Goal: Transaction & Acquisition: Purchase product/service

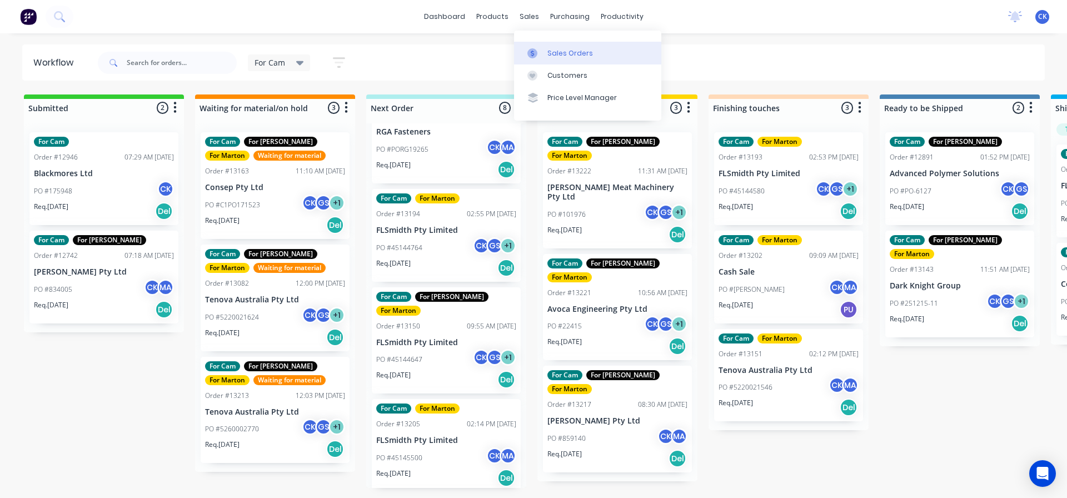
click at [539, 50] on div at bounding box center [536, 53] width 17 height 10
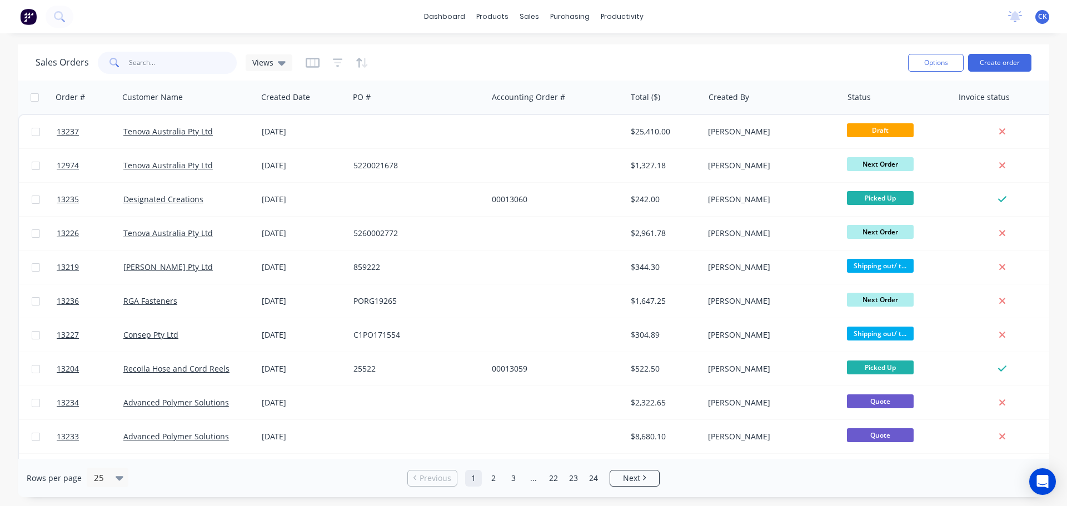
click at [186, 64] on input "text" at bounding box center [183, 63] width 108 height 22
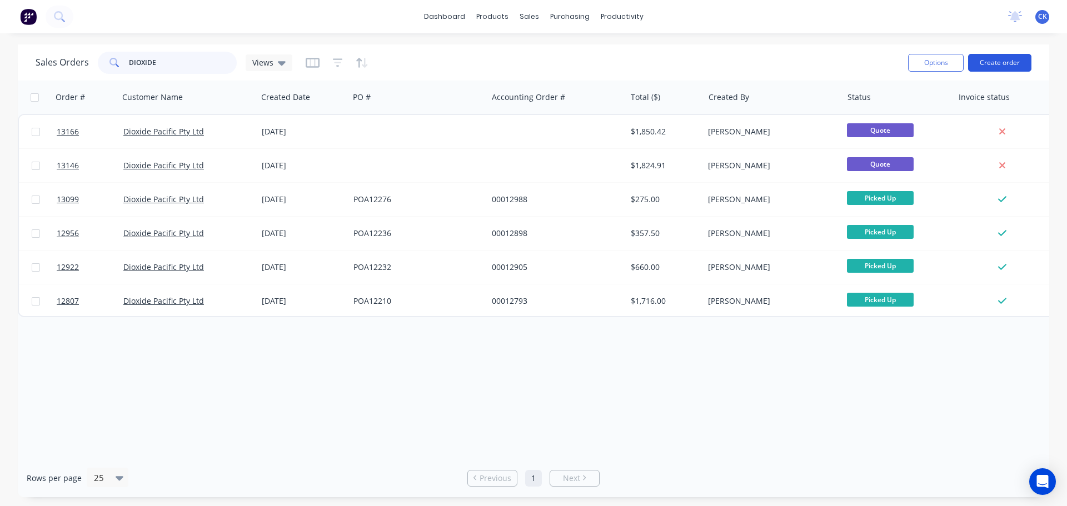
type input "DIOXIDE"
click at [995, 62] on button "Create order" at bounding box center [1000, 63] width 63 height 18
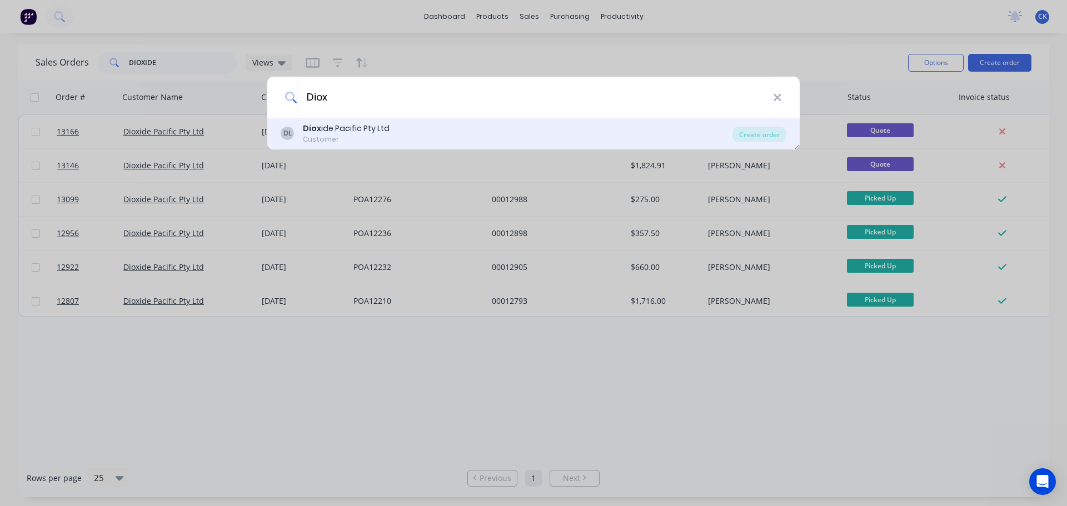
type input "Diox"
click at [386, 123] on div "Diox ide Pacific Pty Ltd" at bounding box center [346, 129] width 87 height 12
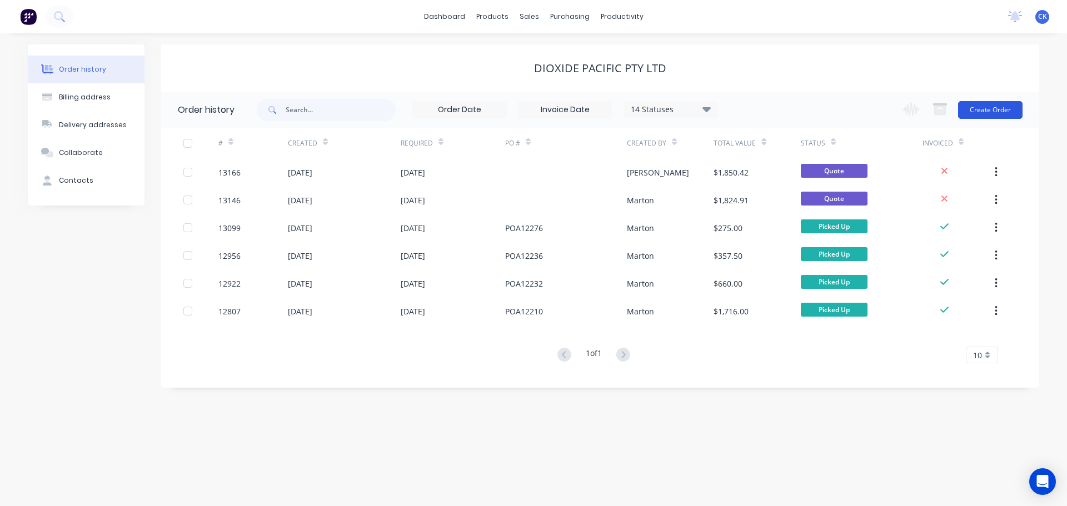
click at [984, 107] on button "Create Order" at bounding box center [991, 110] width 64 height 18
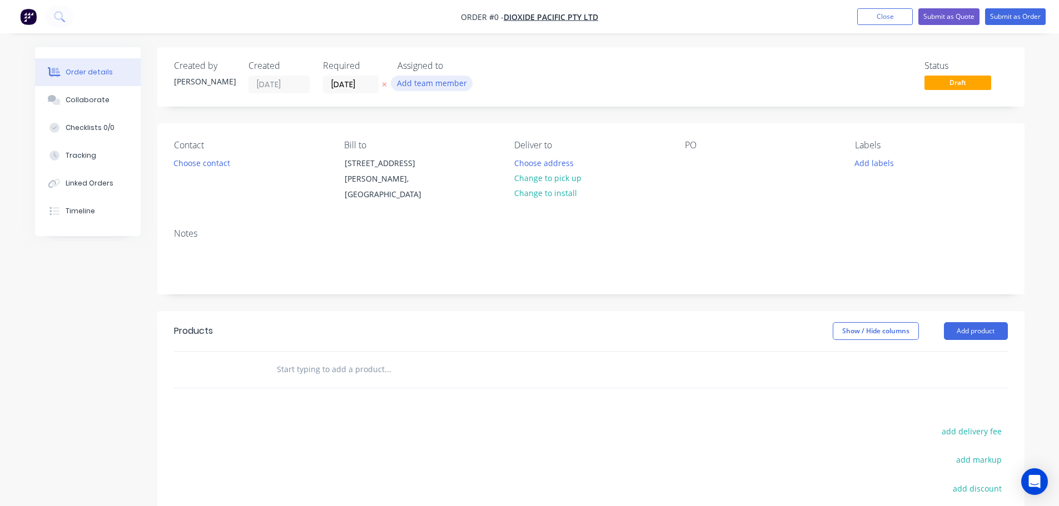
click at [438, 82] on button "Add team member" at bounding box center [432, 83] width 82 height 15
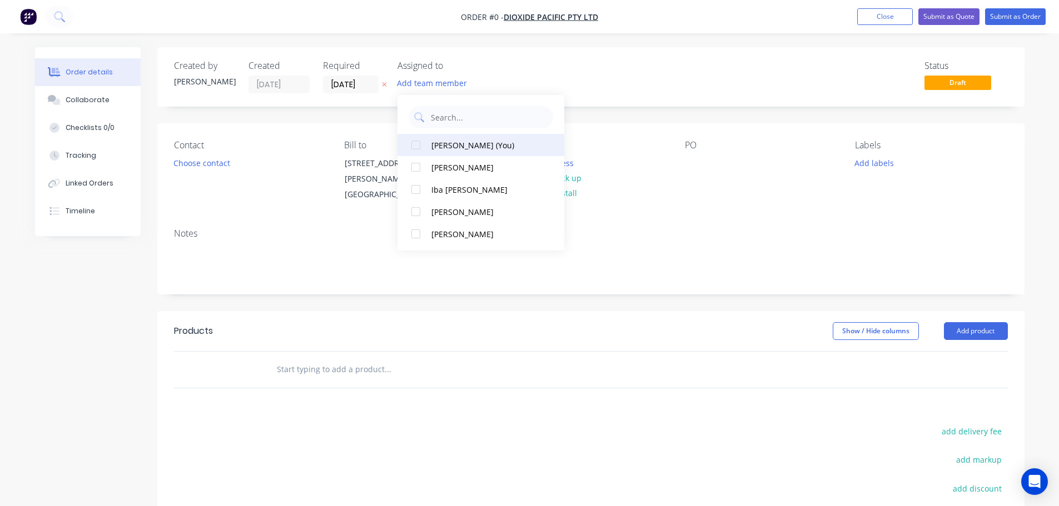
click at [496, 147] on div "[PERSON_NAME] (You)" at bounding box center [486, 146] width 111 height 12
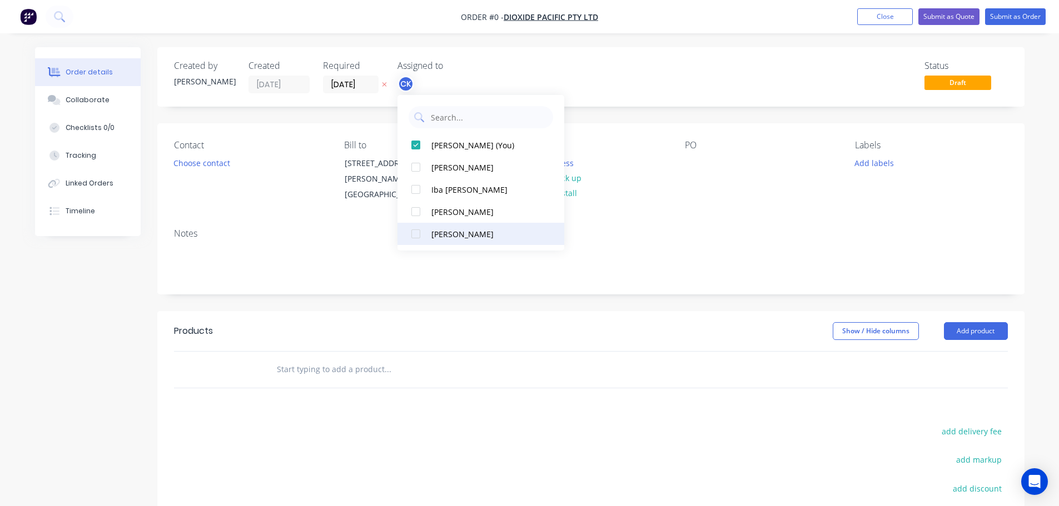
click at [470, 237] on div "[PERSON_NAME]" at bounding box center [486, 235] width 111 height 12
click at [216, 165] on div "Order details Collaborate Checklists 0/0 Tracking Linked Orders Timeline Order …" at bounding box center [530, 359] width 1012 height 625
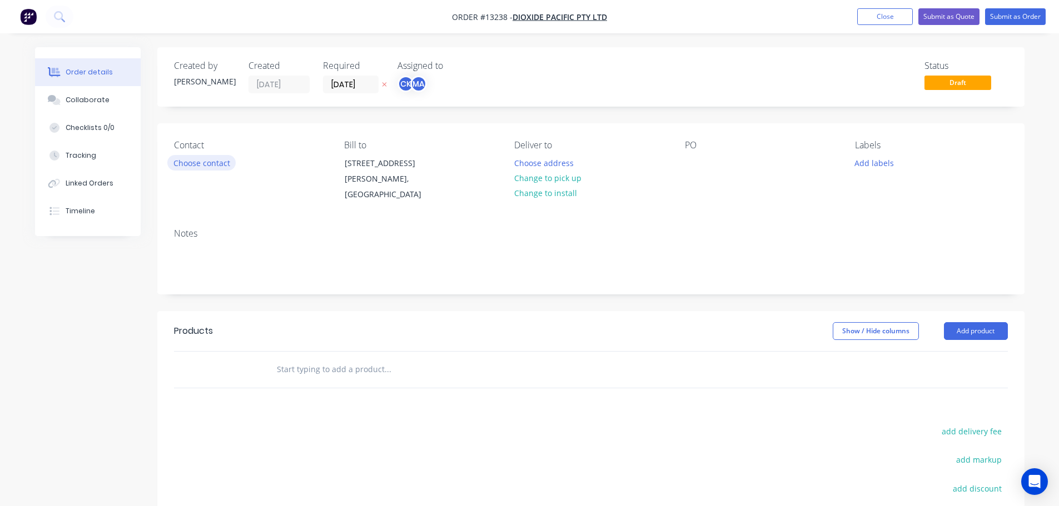
click at [230, 163] on button "Choose contact" at bounding box center [201, 162] width 68 height 15
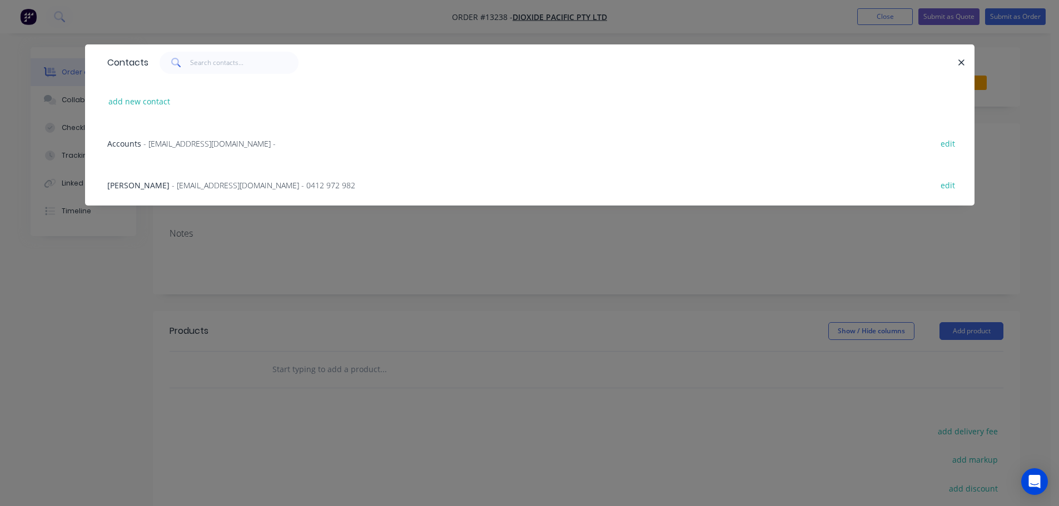
click at [195, 188] on span "- [EMAIL_ADDRESS][DOMAIN_NAME] - 0412 972 982" at bounding box center [263, 185] width 183 height 11
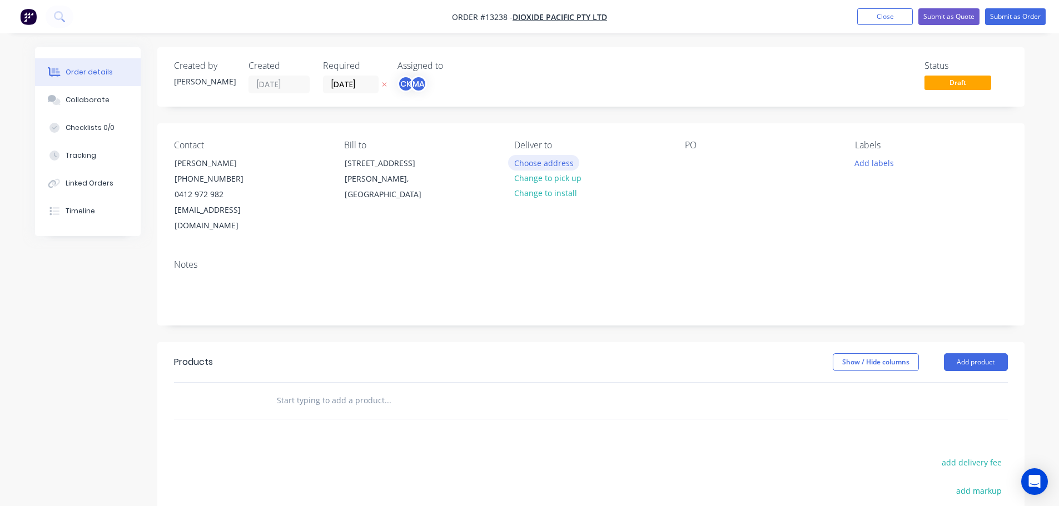
click at [536, 166] on button "Choose address" at bounding box center [543, 162] width 71 height 15
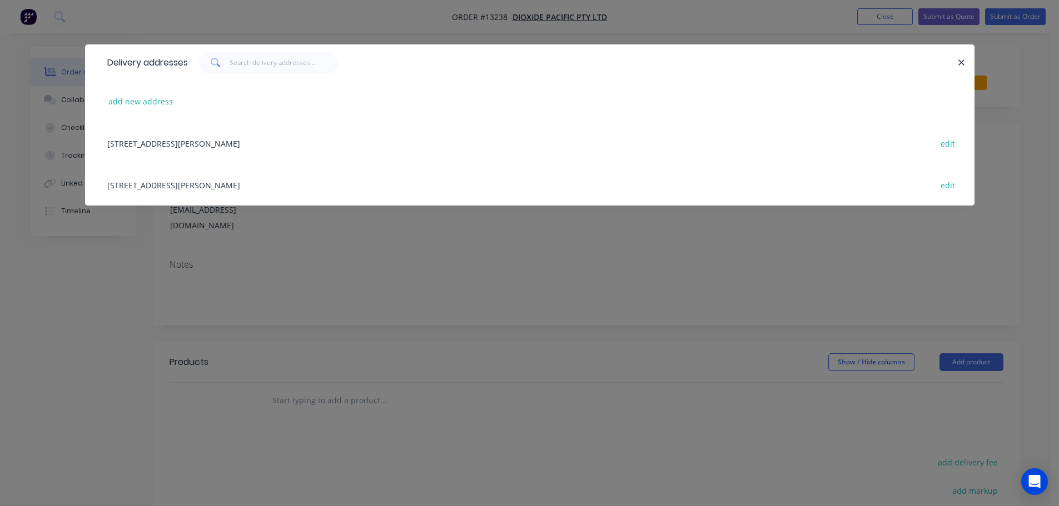
click at [221, 145] on div "[STREET_ADDRESS][PERSON_NAME] edit" at bounding box center [530, 143] width 856 height 42
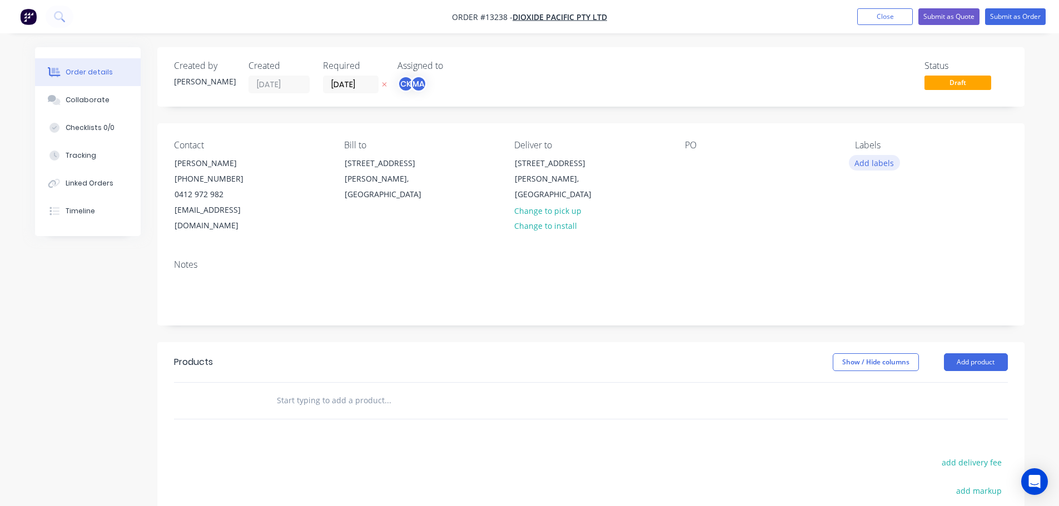
click at [881, 165] on button "Add labels" at bounding box center [874, 162] width 51 height 15
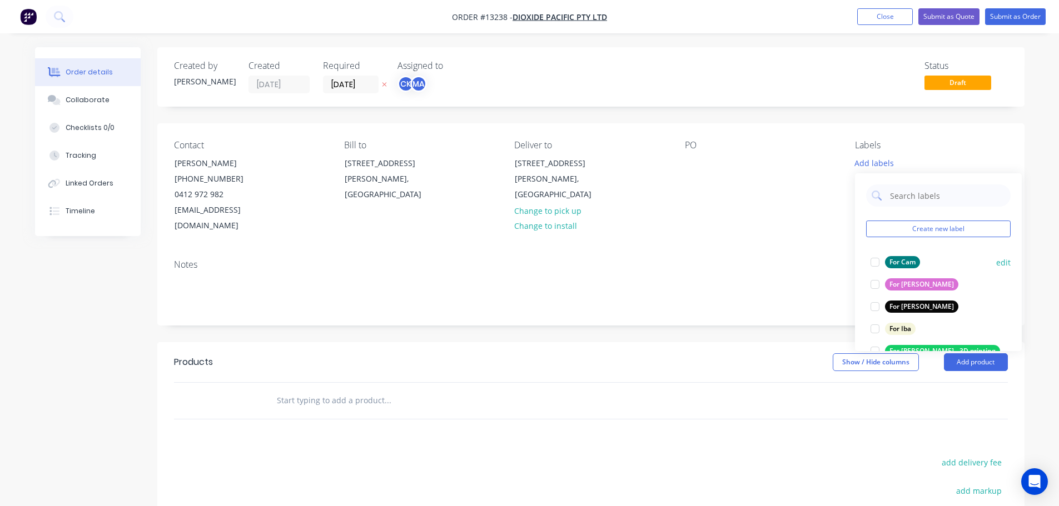
click at [890, 257] on div "For Cam" at bounding box center [902, 262] width 35 height 12
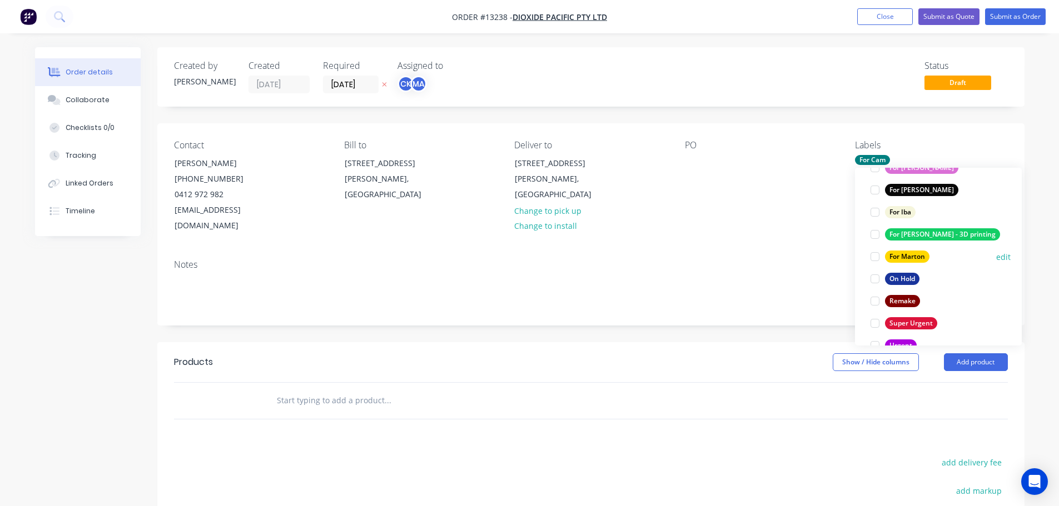
click at [880, 261] on div at bounding box center [875, 257] width 22 height 22
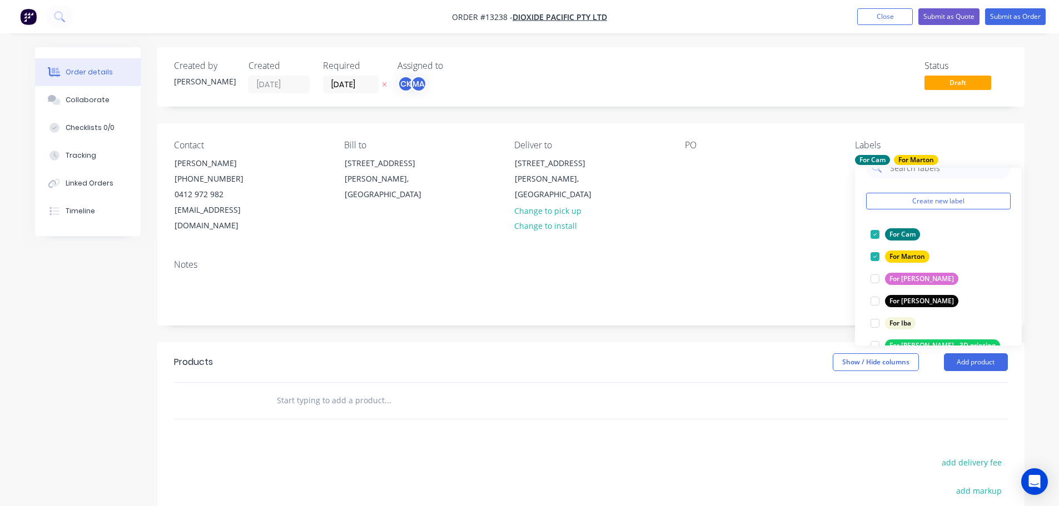
click at [358, 390] on input "text" at bounding box center [387, 401] width 222 height 22
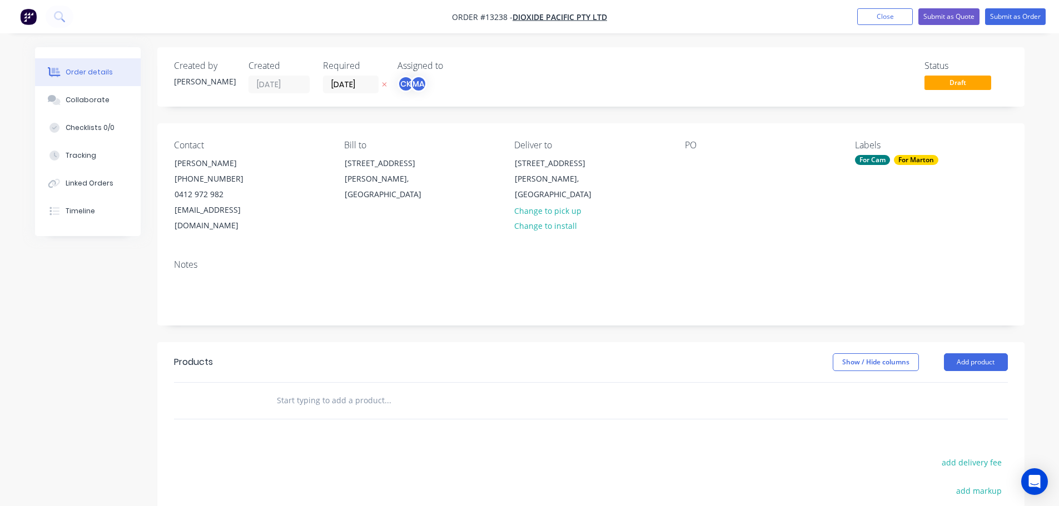
click at [356, 393] on input "text" at bounding box center [387, 401] width 222 height 22
click at [369, 395] on input "text" at bounding box center [387, 401] width 222 height 22
click at [329, 390] on input "text" at bounding box center [387, 401] width 222 height 22
type input "CDE10 Anode Plate"
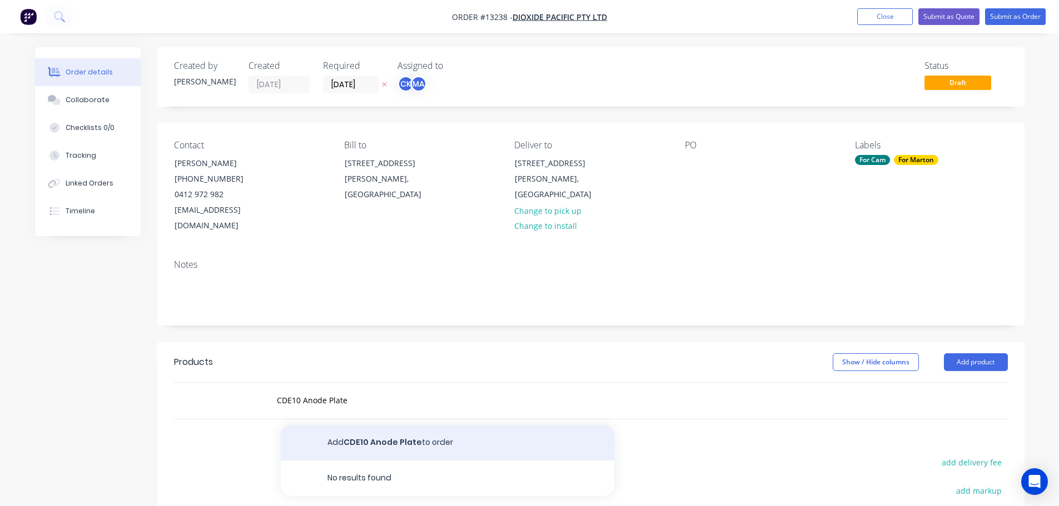
click at [347, 425] on button "Add CDE10 Anode Plate to order" at bounding box center [448, 443] width 334 height 36
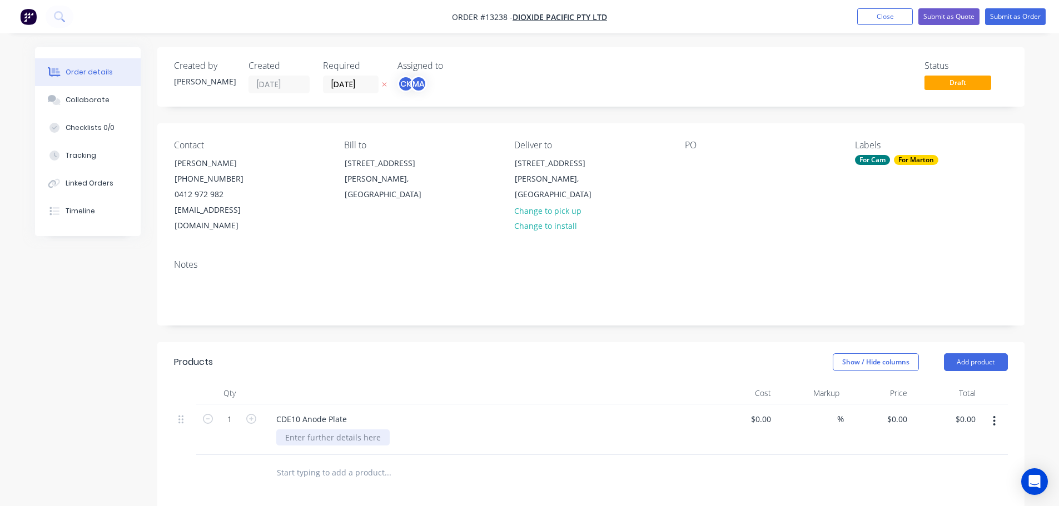
click at [329, 430] on div at bounding box center [332, 438] width 113 height 16
click at [333, 430] on div at bounding box center [332, 438] width 113 height 16
paste div
click at [312, 462] on input "text" at bounding box center [387, 473] width 222 height 22
type input "CDE10 Cathode Plate"
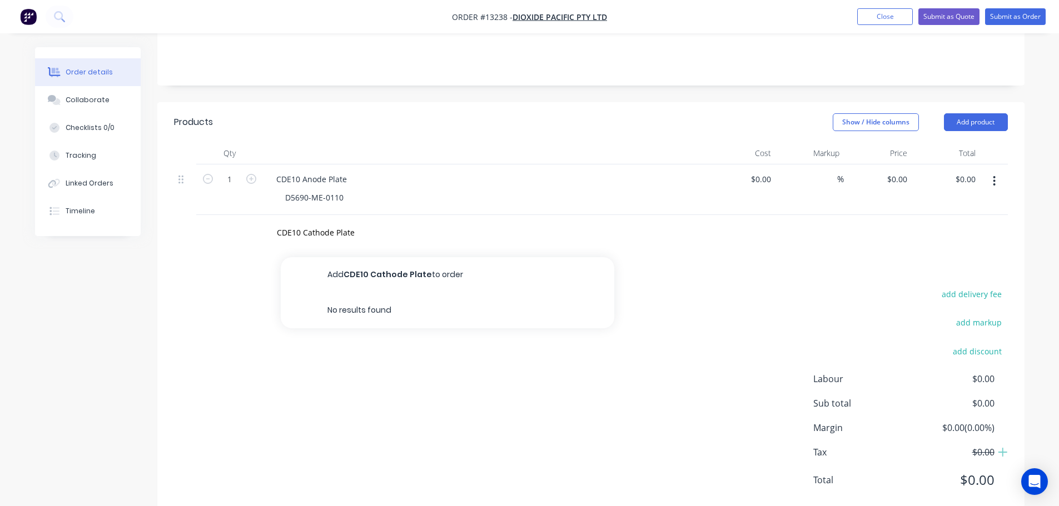
scroll to position [253, 0]
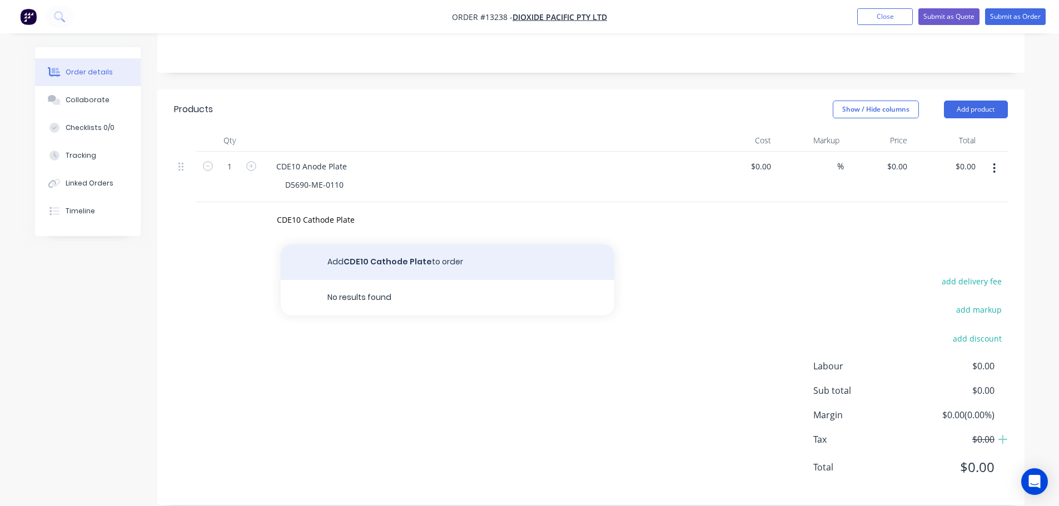
click at [361, 245] on button "Add CDE10 Cathode Plate to order" at bounding box center [448, 263] width 334 height 36
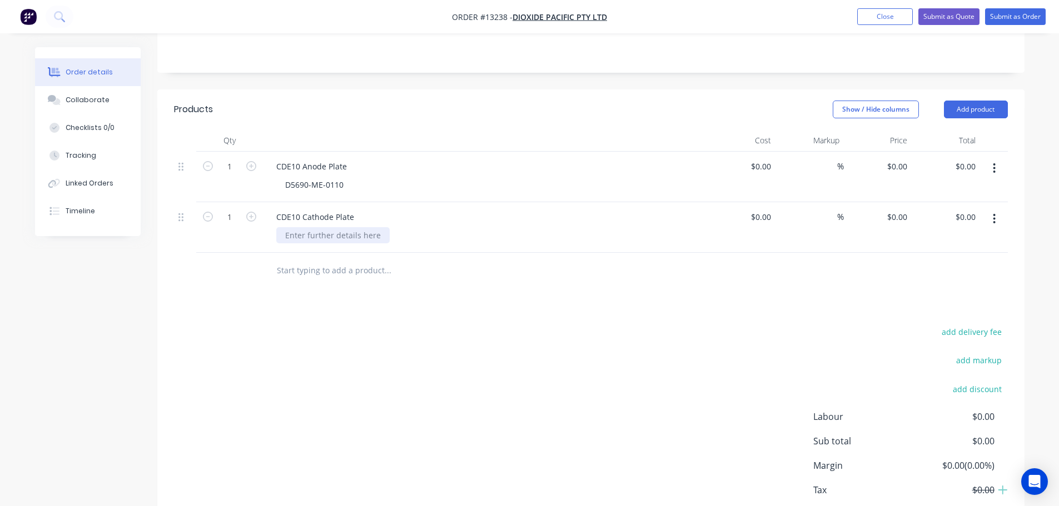
click at [321, 227] on div at bounding box center [332, 235] width 113 height 16
paste div
click at [421, 325] on div "add delivery fee add markup add discount Labour $0.00 Sub total $0.00 Margin $0…" at bounding box center [591, 432] width 834 height 215
click at [774, 209] on input at bounding box center [769, 217] width 13 height 16
type input "328.41"
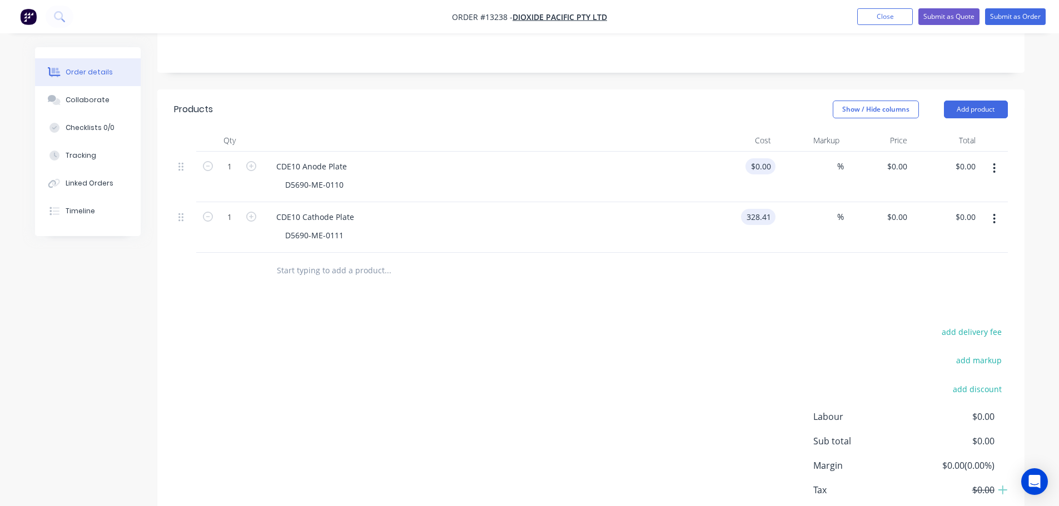
type input "$328.41"
click at [770, 158] on input at bounding box center [769, 166] width 13 height 16
type input "$328.41"
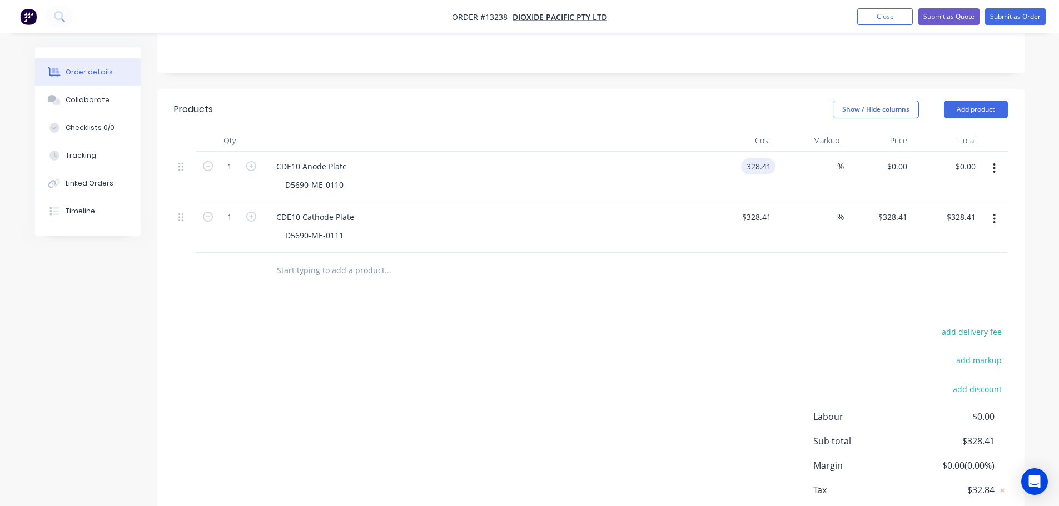
type input "$328.41"
click at [747, 282] on div "Products Show / Hide columns Add product Qty Cost Markup Price Total 1 CDE10 An…" at bounding box center [590, 323] width 867 height 466
click at [827, 158] on input at bounding box center [831, 166] width 13 height 16
type input "50"
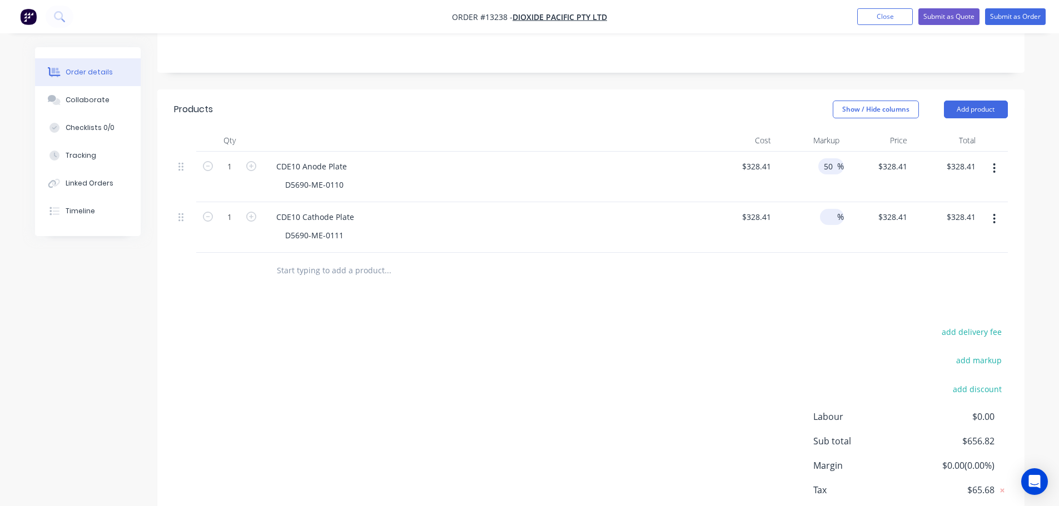
type input "$492.615"
type input "$492.62"
click at [830, 209] on input at bounding box center [831, 217] width 13 height 16
click at [831, 158] on input "50" at bounding box center [830, 166] width 14 height 16
click at [828, 158] on input "50" at bounding box center [830, 166] width 14 height 16
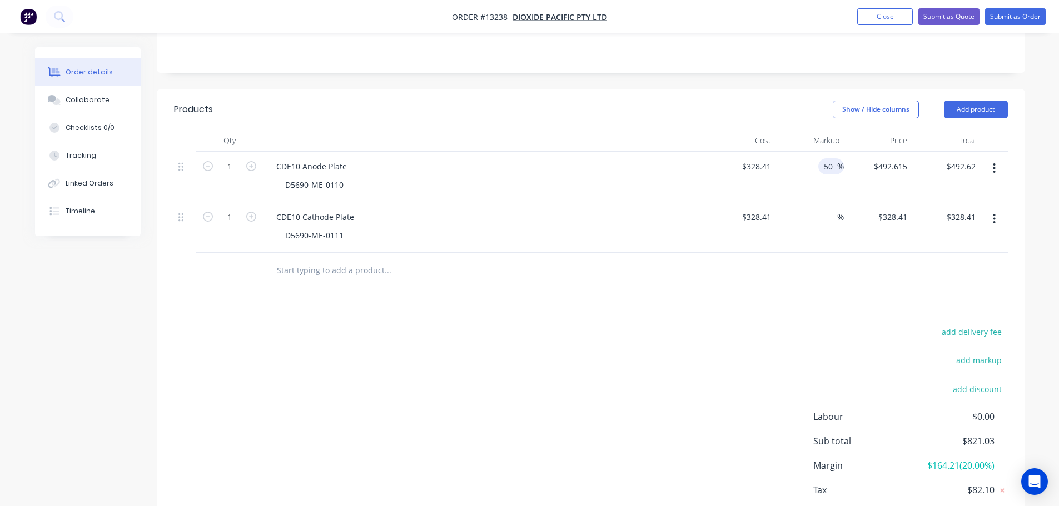
click at [828, 158] on input "50" at bounding box center [830, 166] width 14 height 16
type input "120"
type input "$722.502"
type input "$722.50"
click at [831, 209] on input at bounding box center [831, 217] width 13 height 16
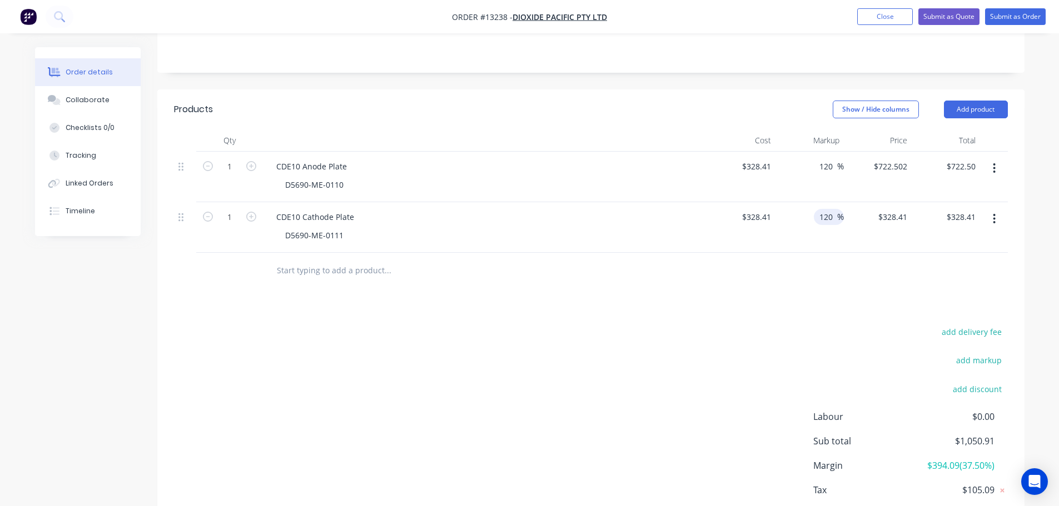
type input "120"
type input "$722.502"
type input "$722.50"
click at [797, 287] on div "Products Show / Hide columns Add product Qty Cost Markup Price Total 1 CDE10 An…" at bounding box center [590, 323] width 867 height 466
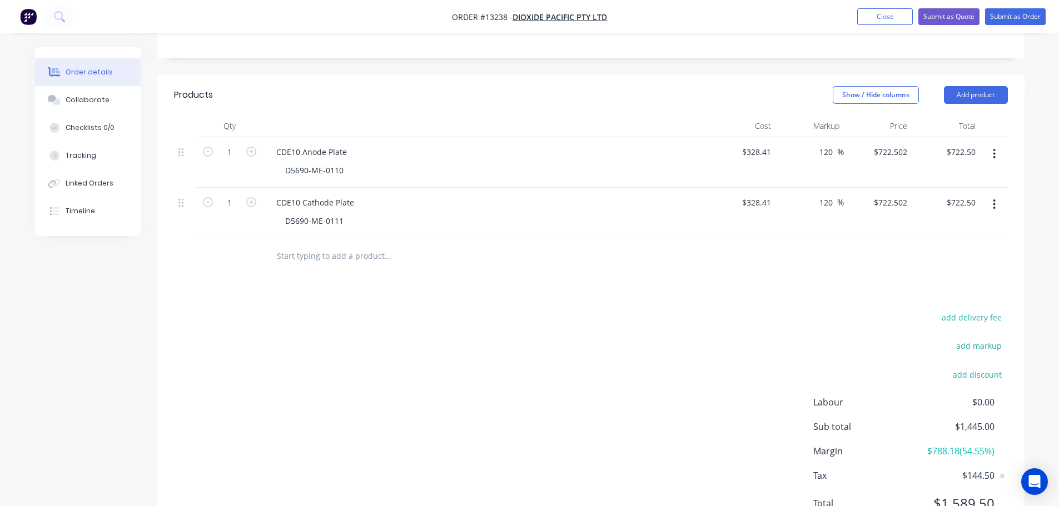
scroll to position [248, 0]
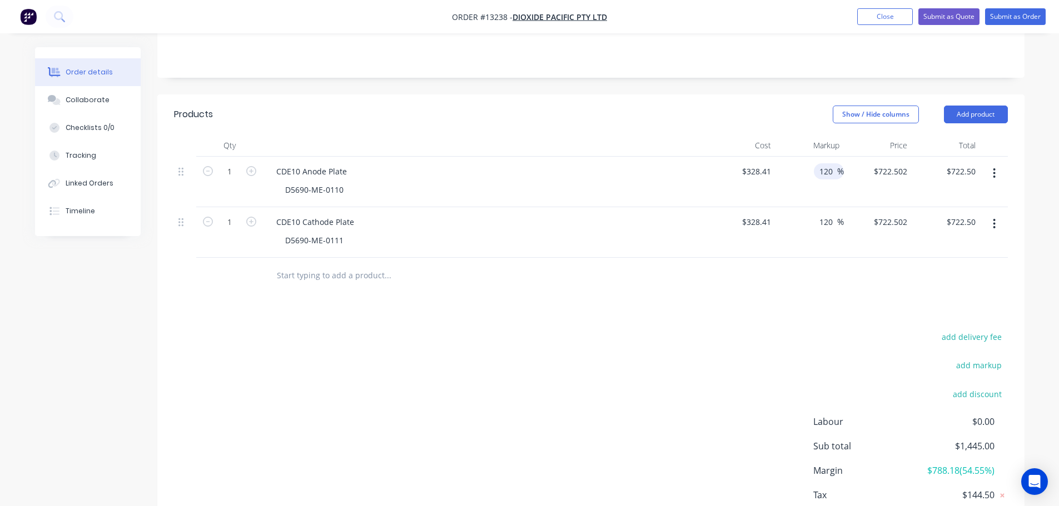
click at [831, 163] on input "120" at bounding box center [827, 171] width 19 height 16
type input "150"
type input "$821.025"
type input "$821.03"
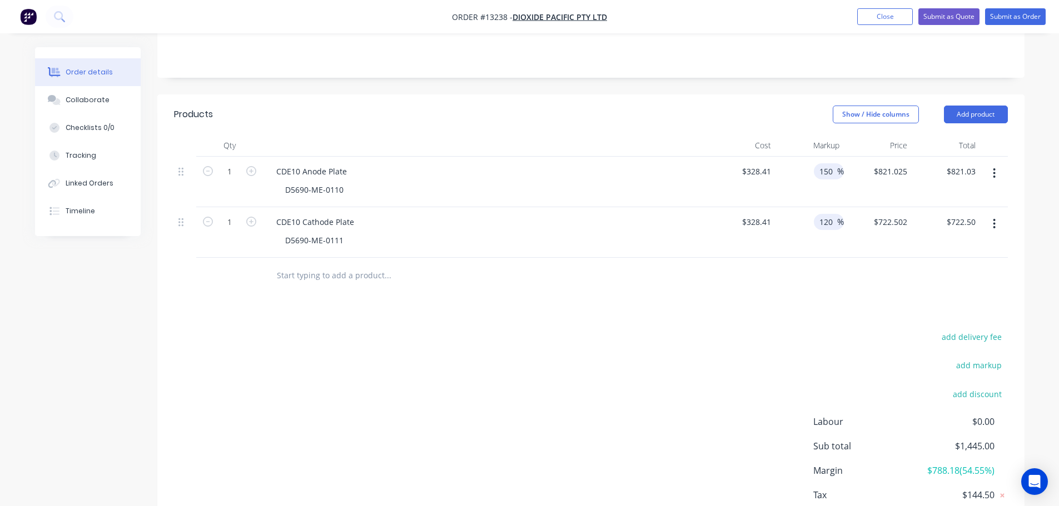
click at [834, 214] on input "120" at bounding box center [827, 222] width 19 height 16
click at [830, 214] on input "120" at bounding box center [827, 222] width 19 height 16
click at [828, 163] on input "150" at bounding box center [827, 171] width 19 height 16
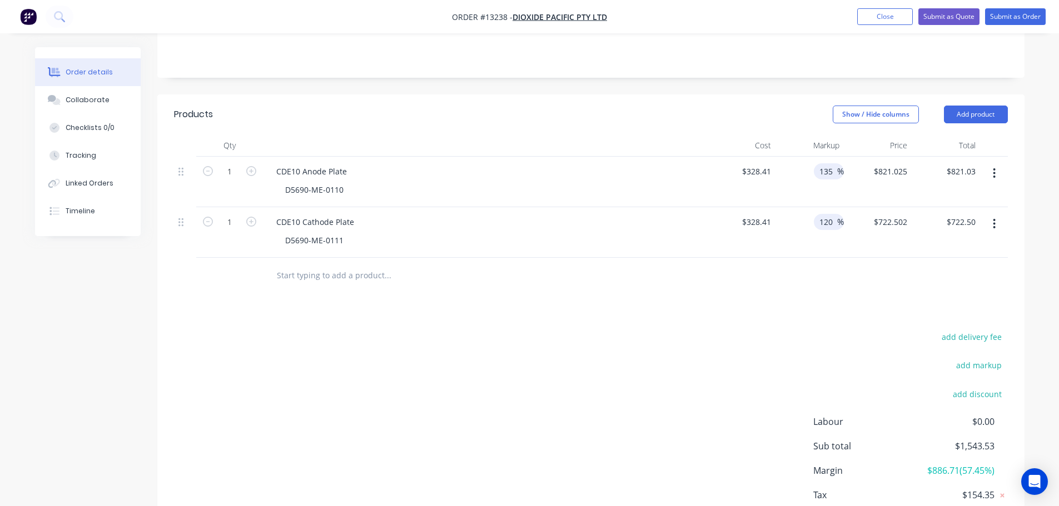
type input "135"
type input "$771.7635"
type input "$771.76"
click at [831, 214] on input "120" at bounding box center [827, 222] width 19 height 16
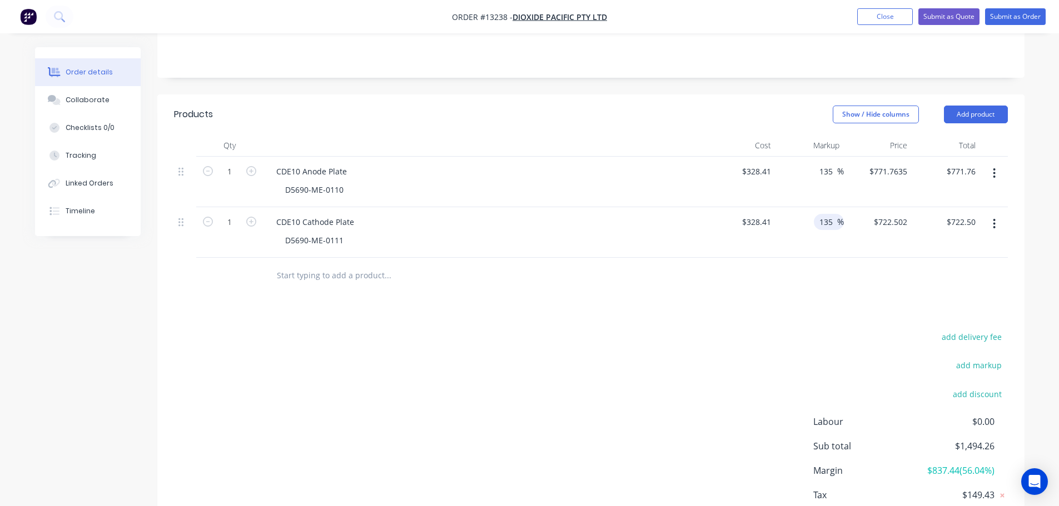
type input "135"
type input "$771.7635"
type input "$771.76"
drag, startPoint x: 815, startPoint y: 247, endPoint x: 809, endPoint y: 246, distance: 5.7
click at [813, 258] on div at bounding box center [591, 276] width 834 height 36
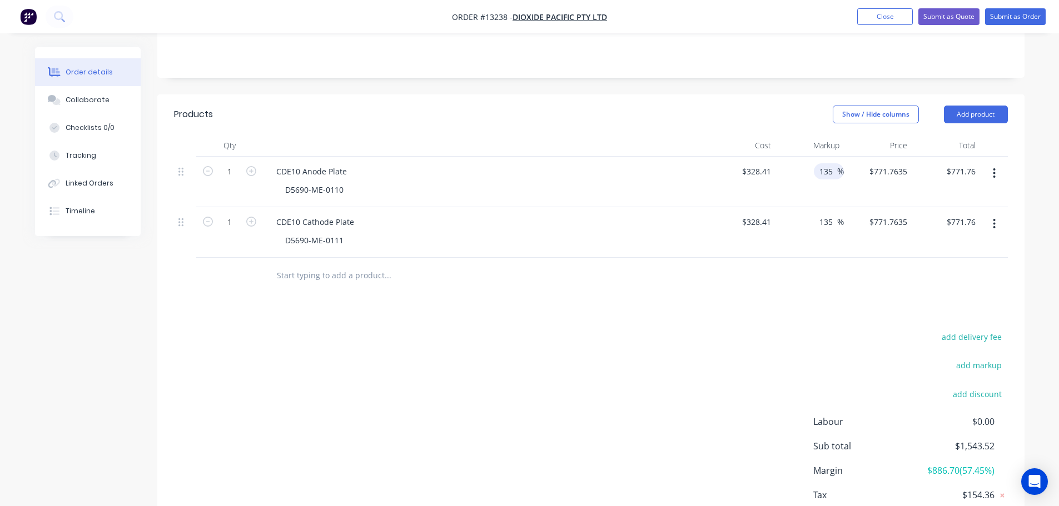
click at [834, 163] on div "135 135" at bounding box center [827, 171] width 19 height 16
click at [834, 163] on input "135" at bounding box center [827, 171] width 19 height 16
drag, startPoint x: 767, startPoint y: 354, endPoint x: 759, endPoint y: 354, distance: 8.3
click at [767, 354] on div "add delivery fee add markup add discount Labour $0.00 Sub total $1,543.52 Margi…" at bounding box center [591, 437] width 834 height 215
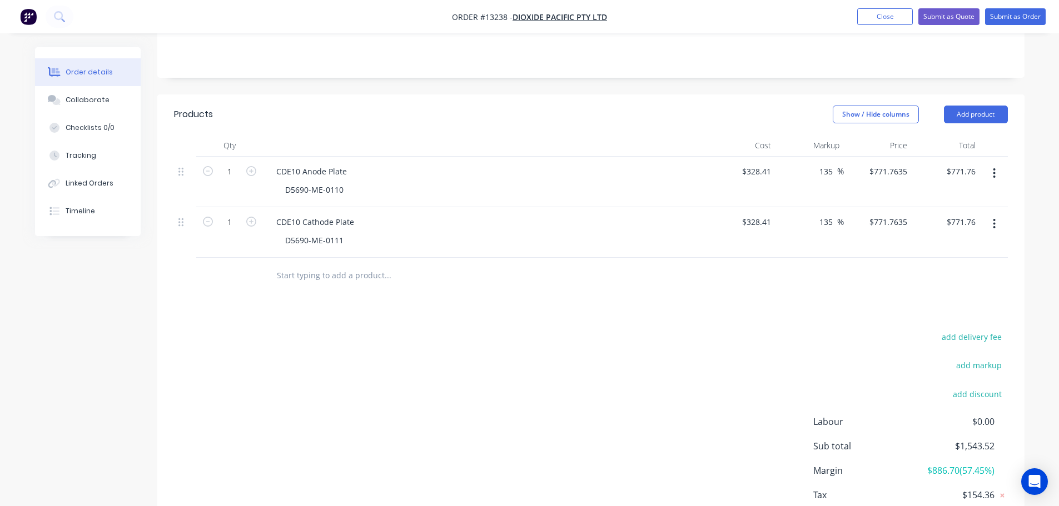
scroll to position [304, 0]
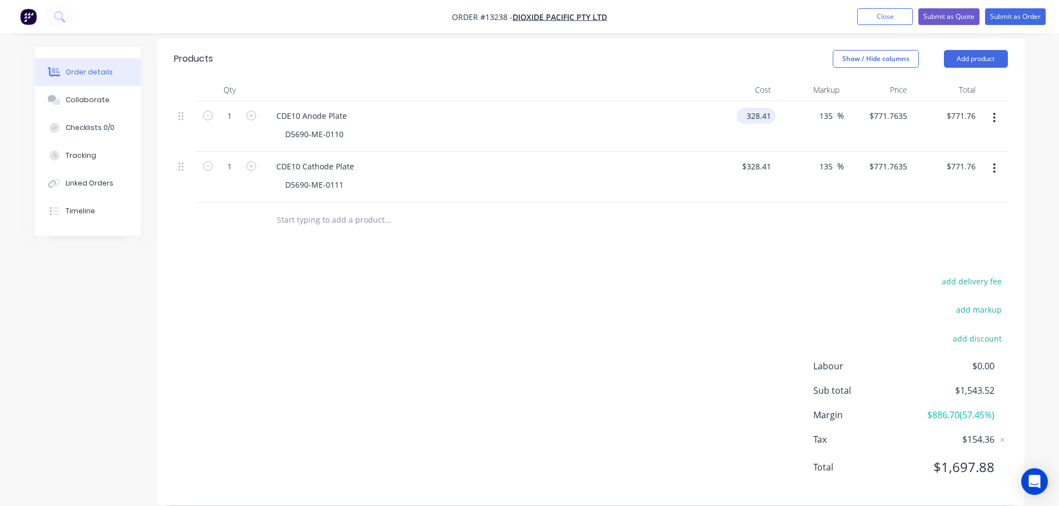
click at [760, 108] on input "328.41" at bounding box center [758, 116] width 34 height 16
click at [760, 108] on input "328.41" at bounding box center [761, 116] width 30 height 16
type input "$360.00"
type input "$846.00"
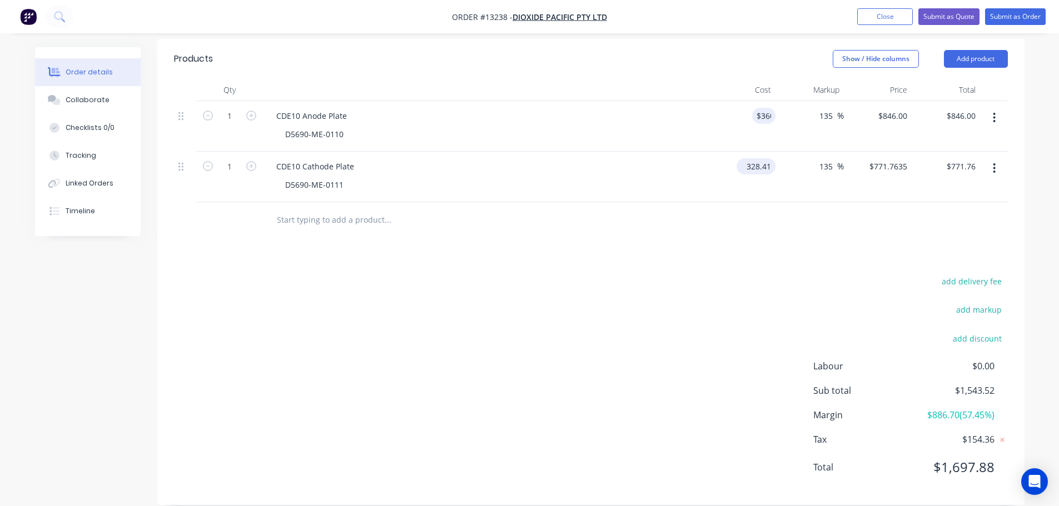
click at [746, 158] on input "328.41" at bounding box center [758, 166] width 34 height 16
click at [746, 158] on input "328.41" at bounding box center [761, 166] width 30 height 16
type input "$360.00"
type input "$846.00"
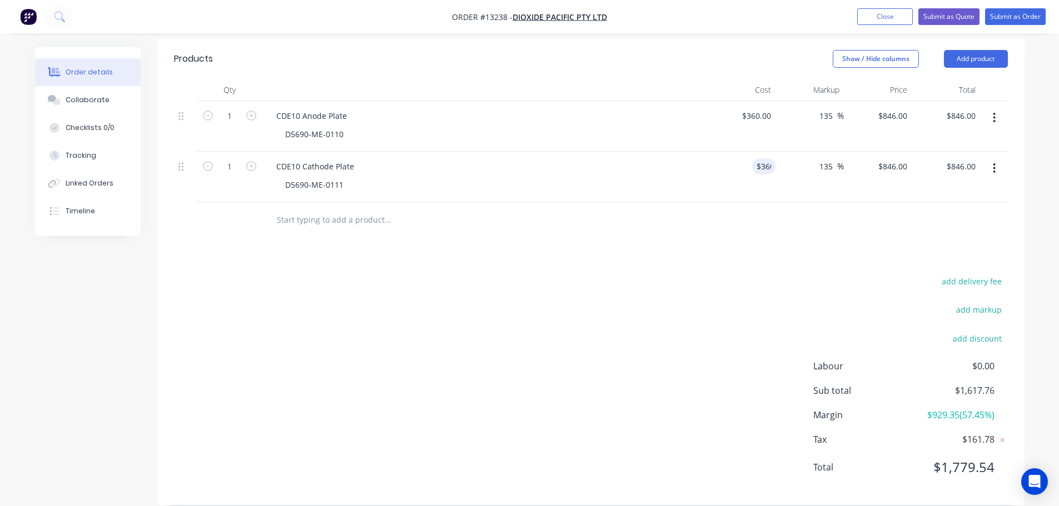
click at [773, 213] on div at bounding box center [591, 220] width 834 height 36
click at [831, 108] on input "135" at bounding box center [827, 116] width 19 height 16
type input "100"
click at [827, 158] on input "135" at bounding box center [827, 166] width 19 height 16
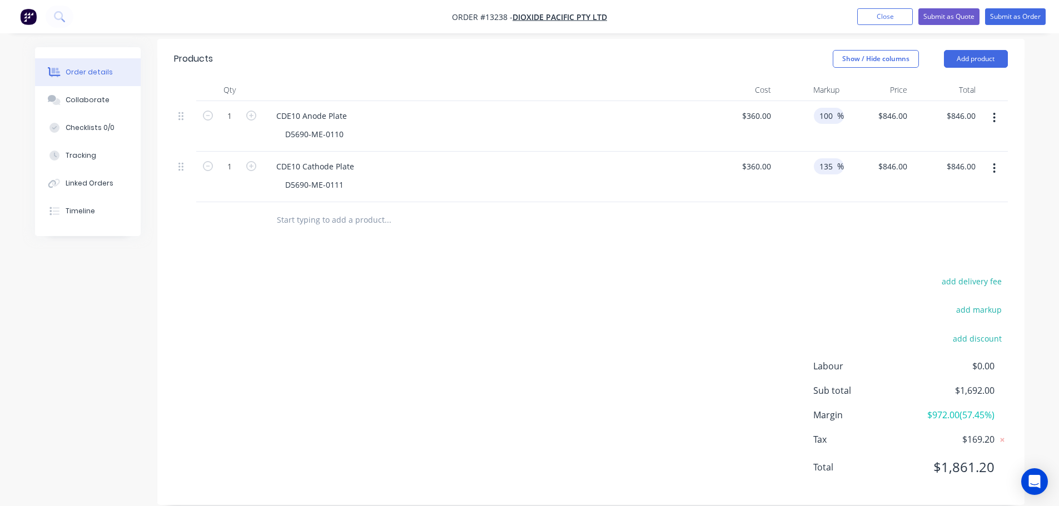
type input "$720.00"
click at [827, 158] on input "135" at bounding box center [827, 166] width 19 height 16
click at [833, 108] on input "100" at bounding box center [827, 116] width 19 height 16
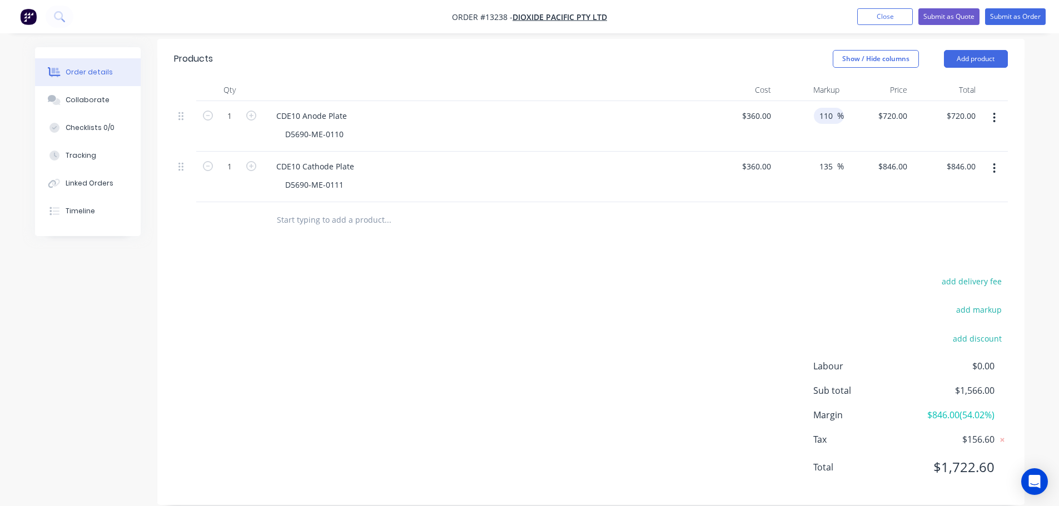
type input "110"
type input "$756.00"
click at [831, 159] on div "135 135 %" at bounding box center [810, 177] width 68 height 51
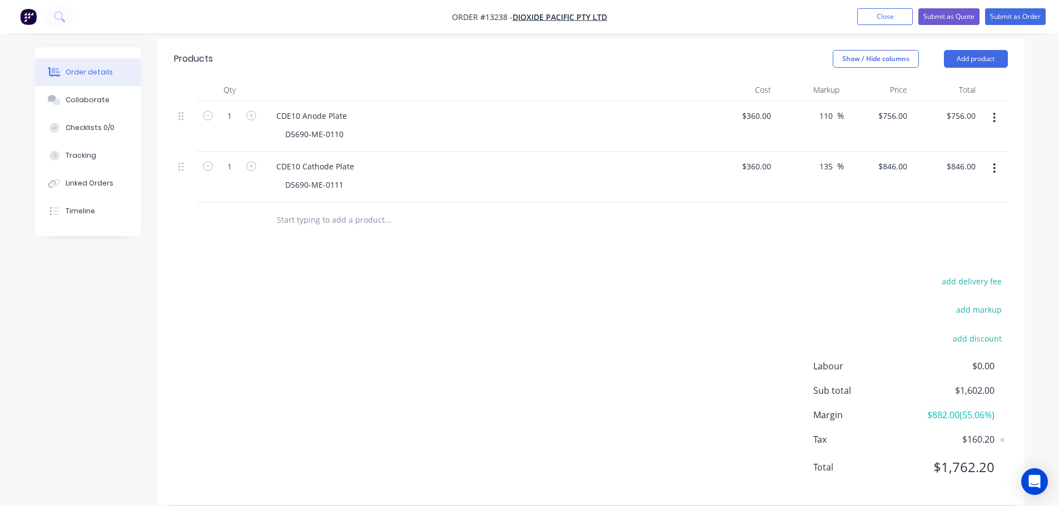
click at [816, 222] on div at bounding box center [591, 220] width 834 height 36
click at [825, 158] on input "135" at bounding box center [827, 166] width 19 height 16
type input "110"
type input "$756.00"
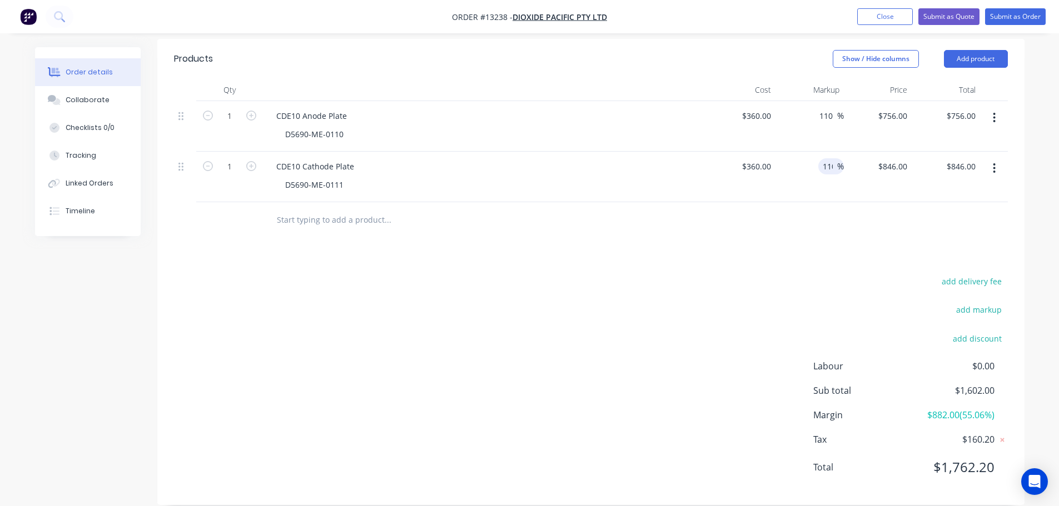
type input "$756.00"
click at [816, 216] on div at bounding box center [591, 220] width 834 height 36
click at [838, 160] on span "%" at bounding box center [840, 166] width 7 height 13
click at [831, 158] on input "110" at bounding box center [827, 166] width 19 height 16
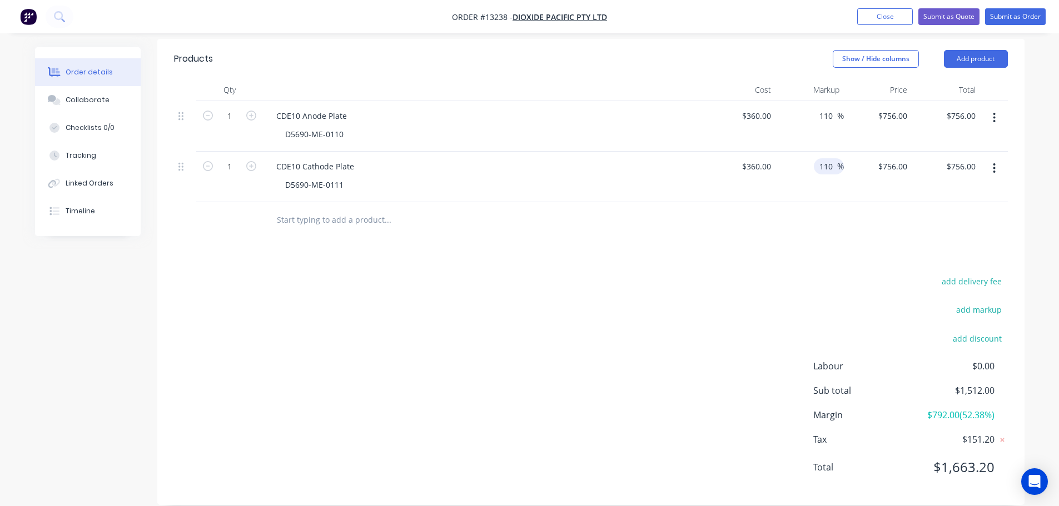
click at [831, 158] on input "110" at bounding box center [827, 166] width 19 height 16
type input "115"
type input "$774.00"
click at [826, 108] on input "110" at bounding box center [827, 116] width 19 height 16
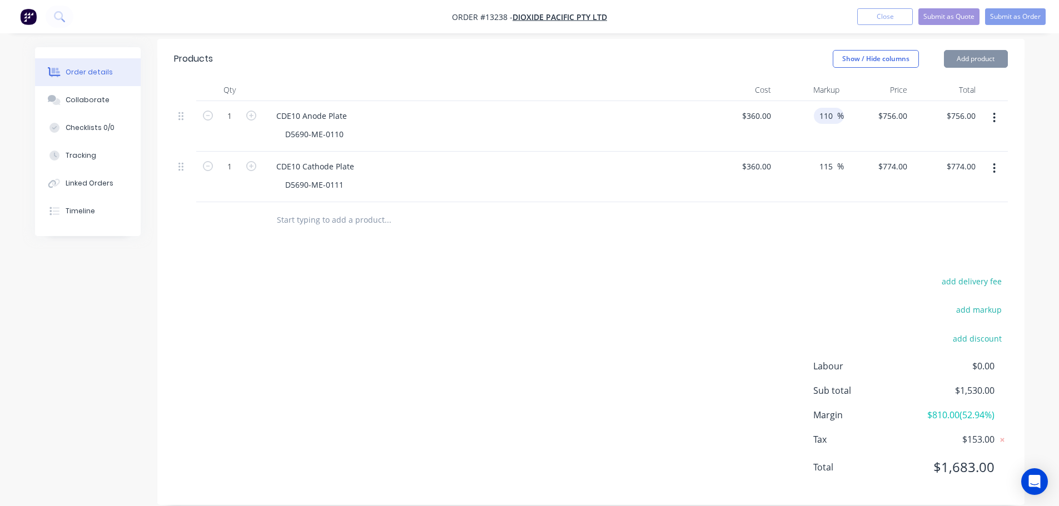
click at [826, 108] on input "110" at bounding box center [827, 116] width 19 height 16
type input "115"
type input "$774.00"
click at [761, 371] on div "add delivery fee add markup add discount Labour $0.00 Sub total $1,530.00 Margi…" at bounding box center [591, 381] width 834 height 215
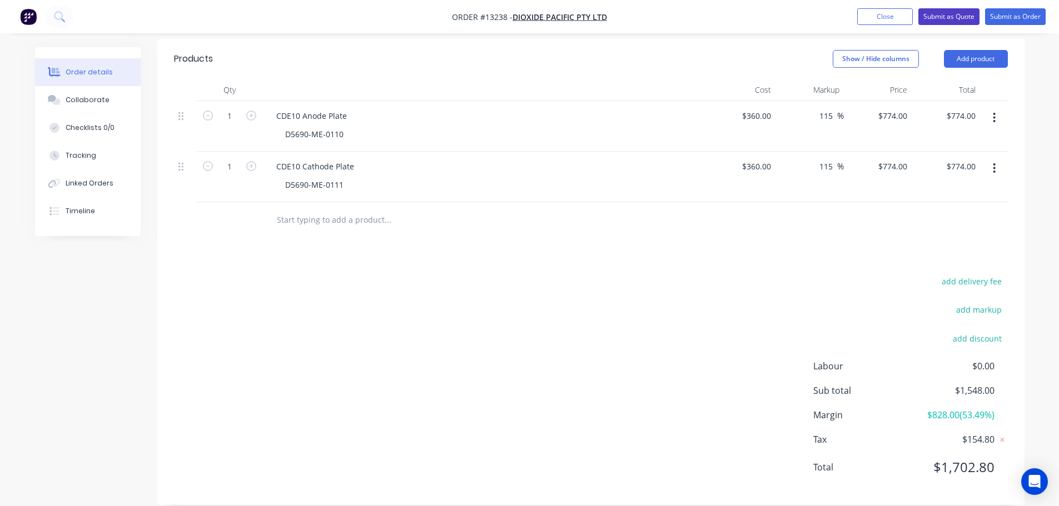
click at [943, 12] on button "Submit as Quote" at bounding box center [948, 16] width 61 height 17
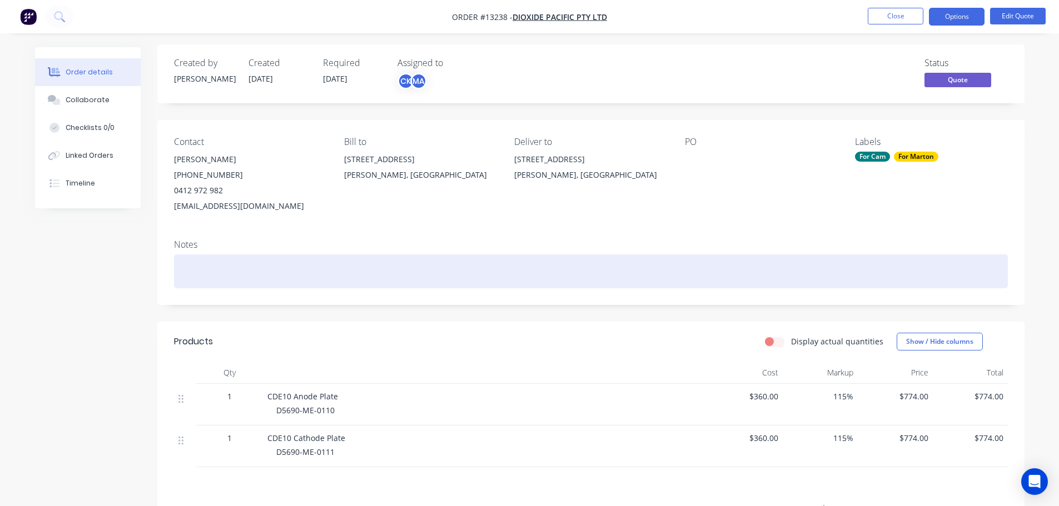
scroll to position [0, 0]
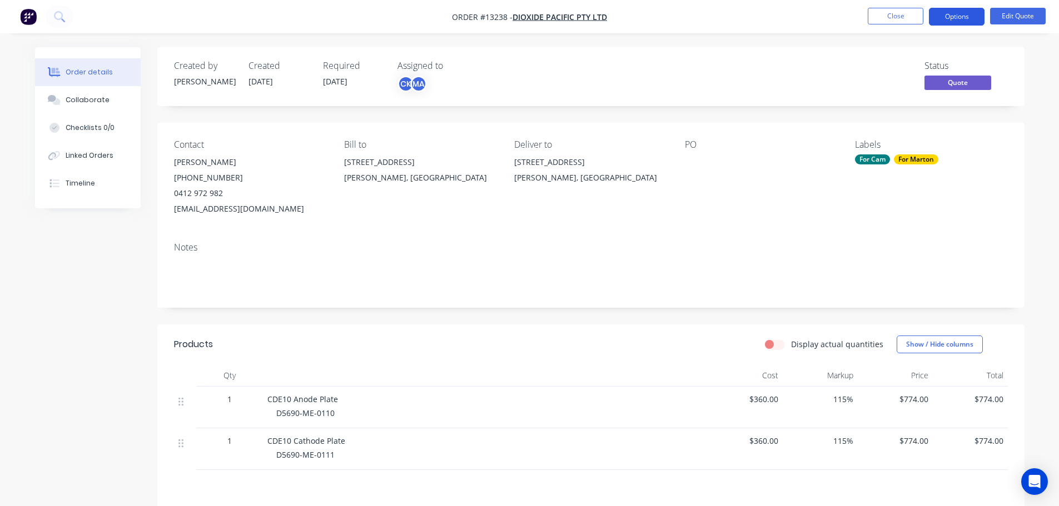
click at [967, 18] on button "Options" at bounding box center [957, 17] width 56 height 18
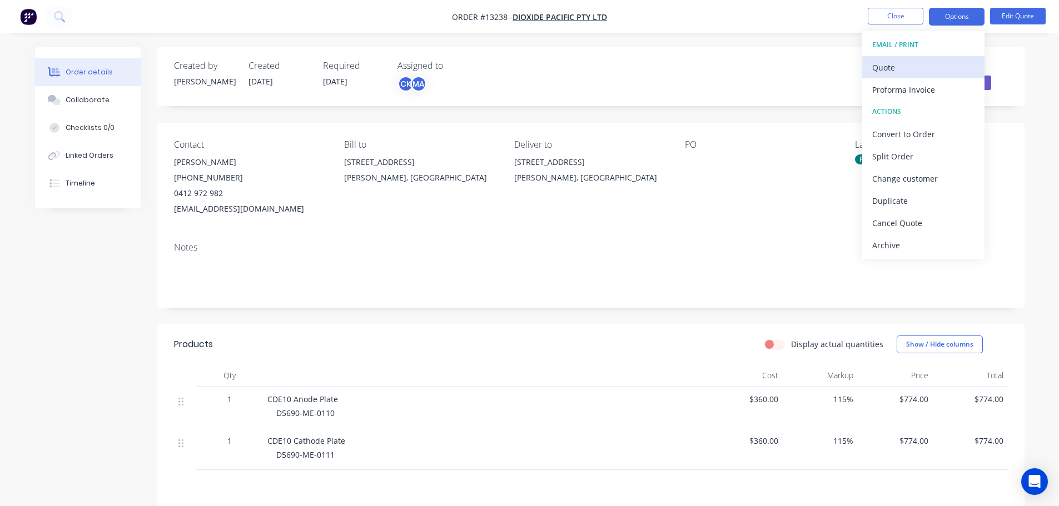
click at [908, 71] on div "Quote" at bounding box center [923, 67] width 102 height 16
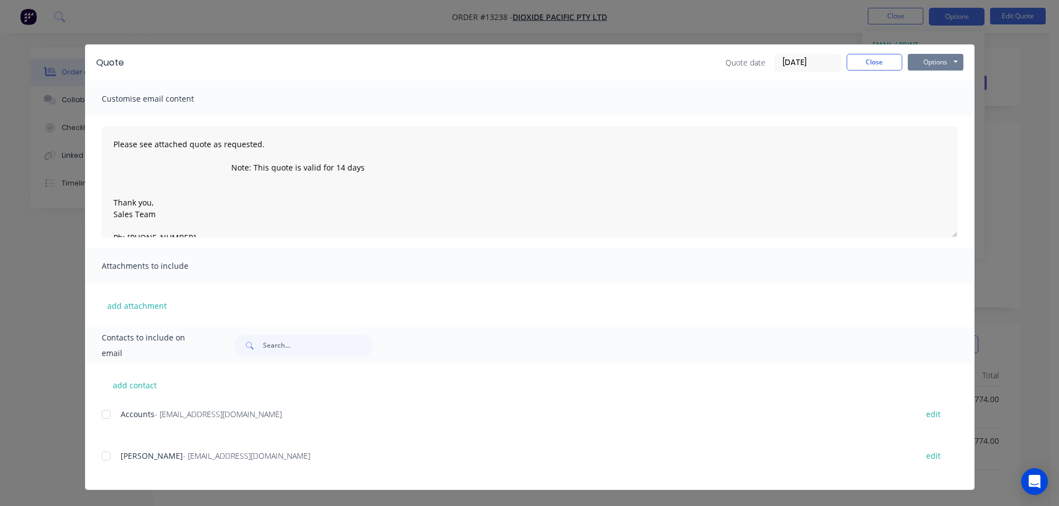
click at [956, 63] on button "Options" at bounding box center [936, 62] width 56 height 17
click at [939, 83] on button "Preview" at bounding box center [943, 82] width 71 height 18
click at [861, 64] on button "Close" at bounding box center [875, 62] width 56 height 17
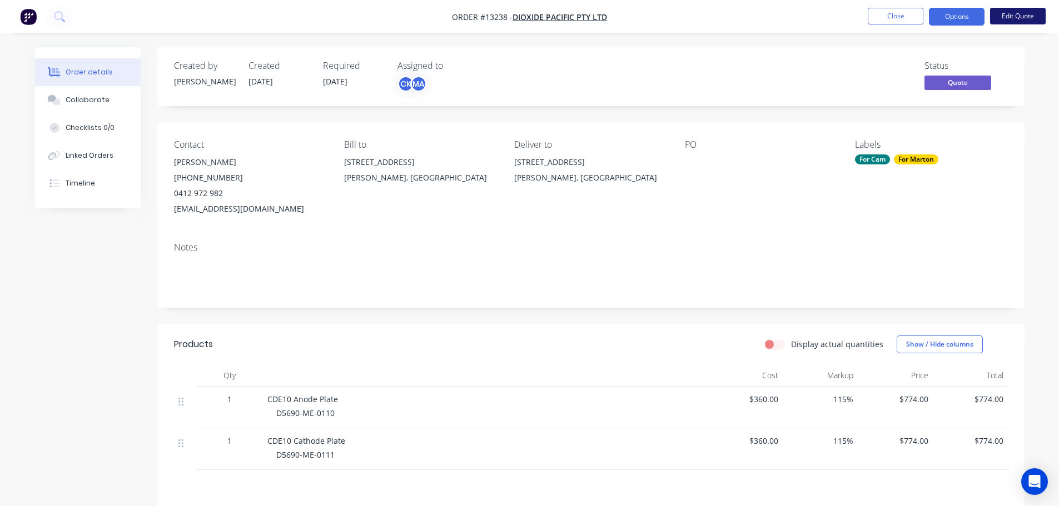
click at [1005, 17] on button "Edit Quote" at bounding box center [1018, 16] width 56 height 17
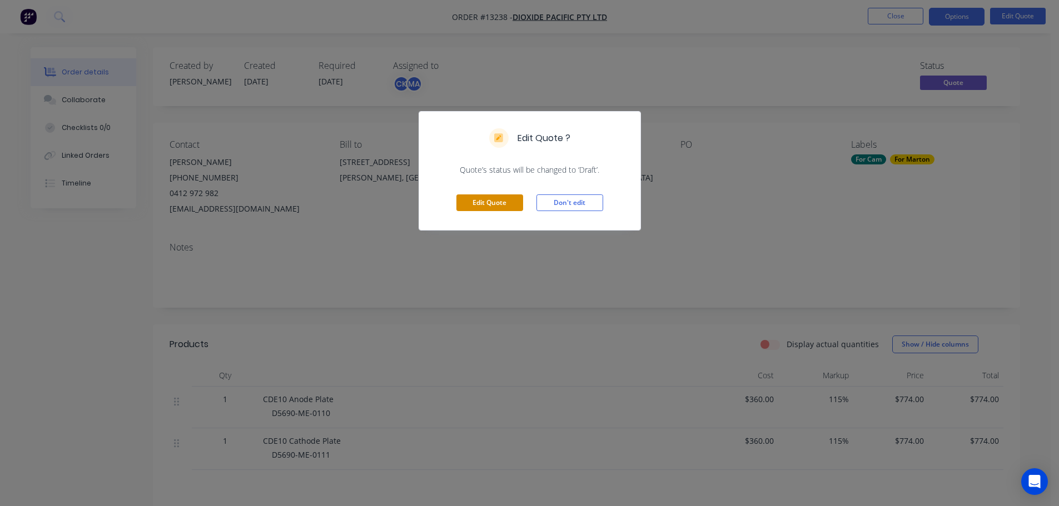
click at [476, 202] on button "Edit Quote" at bounding box center [489, 203] width 67 height 17
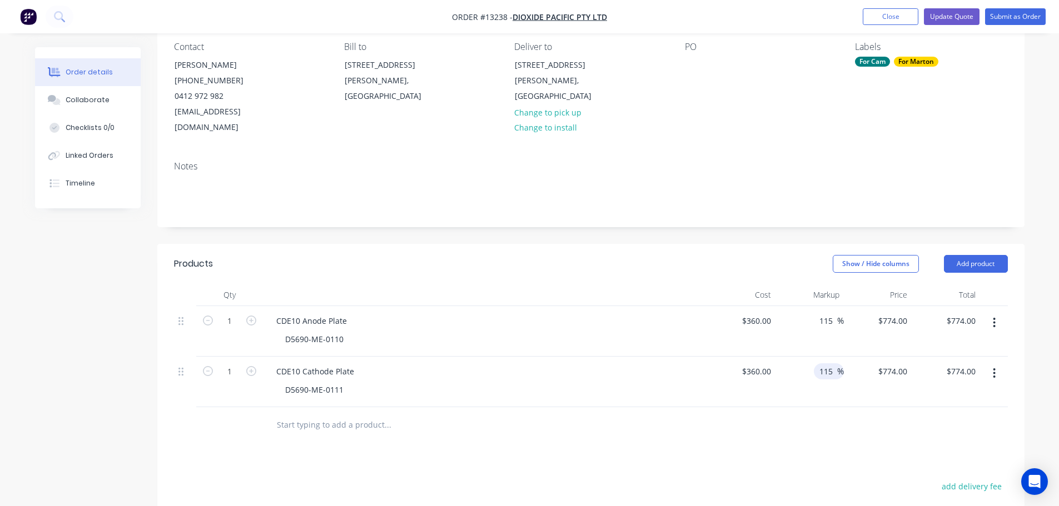
scroll to position [111, 0]
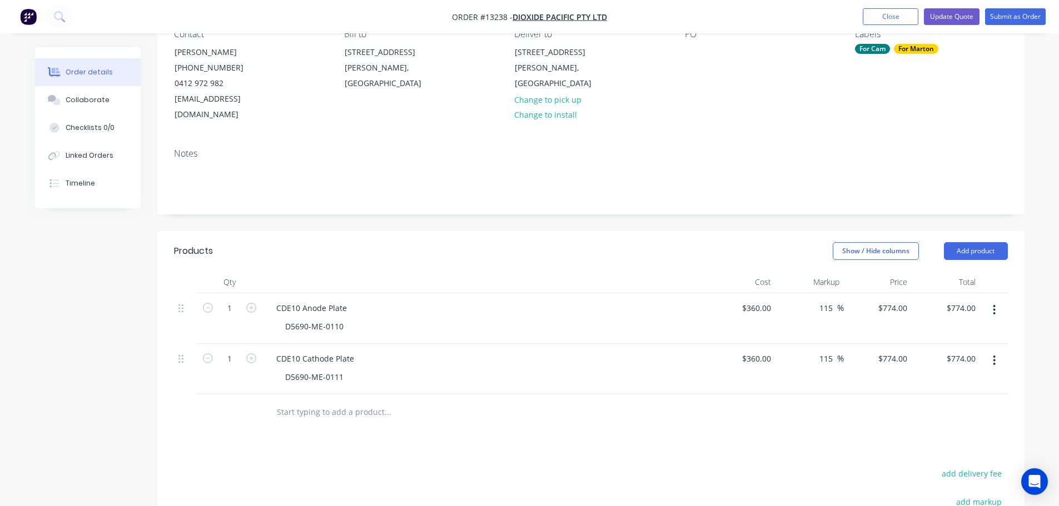
click at [822, 294] on div "115 115 %" at bounding box center [810, 319] width 68 height 51
click at [825, 300] on input "115" at bounding box center [827, 308] width 19 height 16
type input "120"
type input "$792.00"
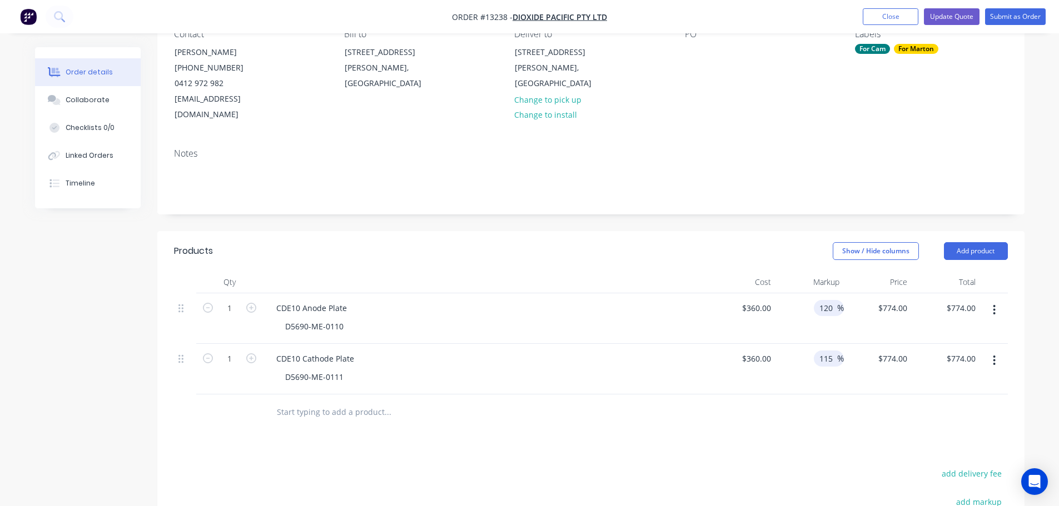
type input "$792.00"
click at [832, 351] on input "115" at bounding box center [827, 359] width 19 height 16
type input "120"
type input "$792.00"
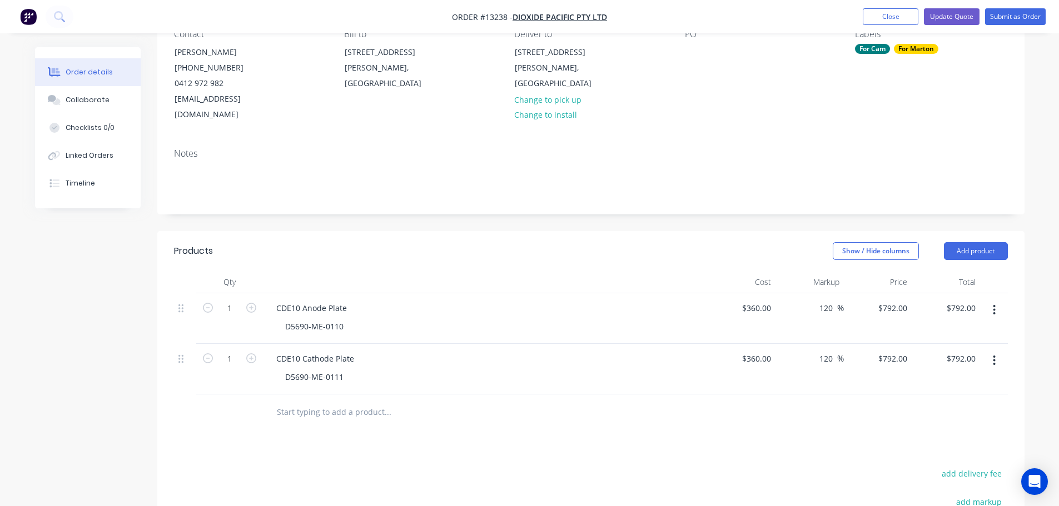
type input "$792.00"
click at [822, 420] on div "Products Show / Hide columns Add product Qty Cost Markup Price Total 1 CDE10 An…" at bounding box center [590, 464] width 867 height 466
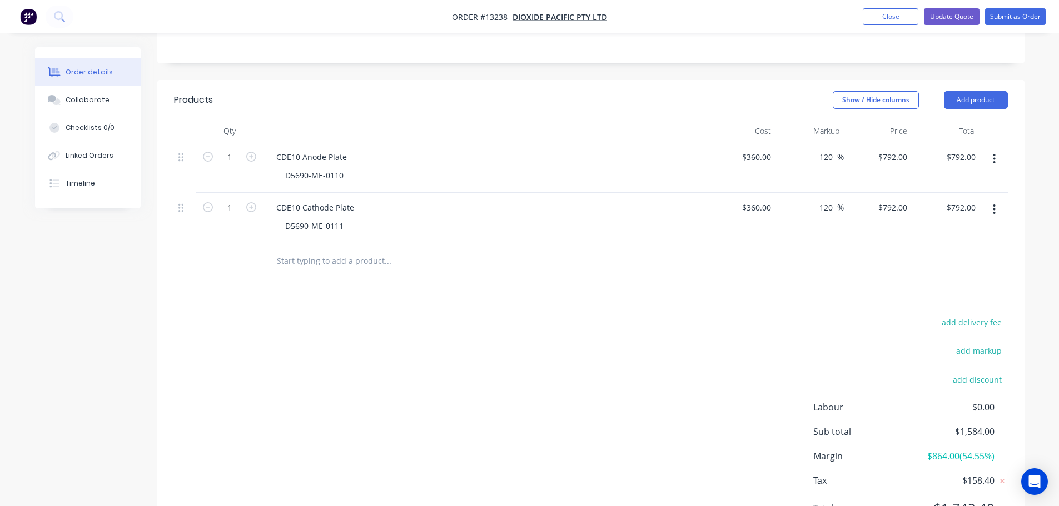
scroll to position [278, 0]
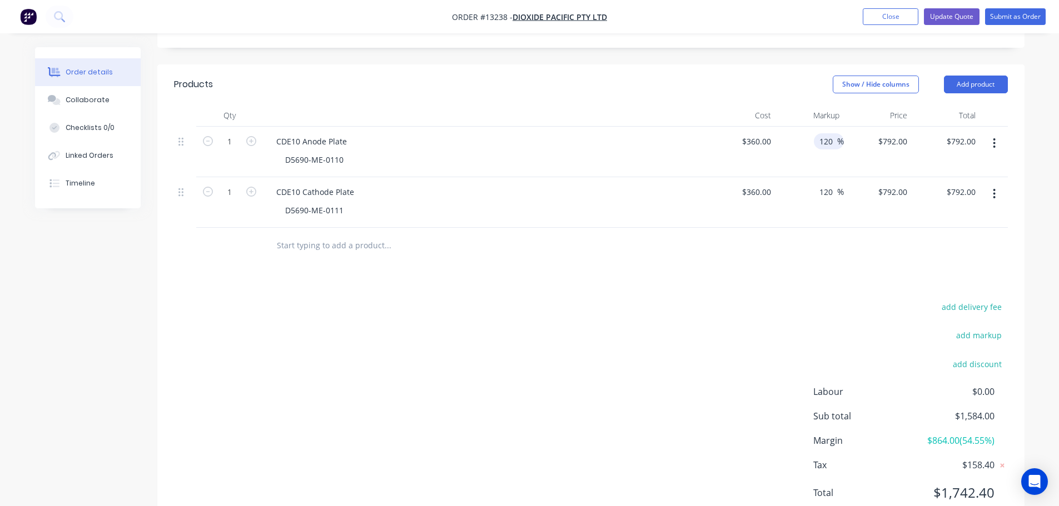
click at [827, 133] on input "120" at bounding box center [827, 141] width 19 height 16
type input "125"
type input "$810.00"
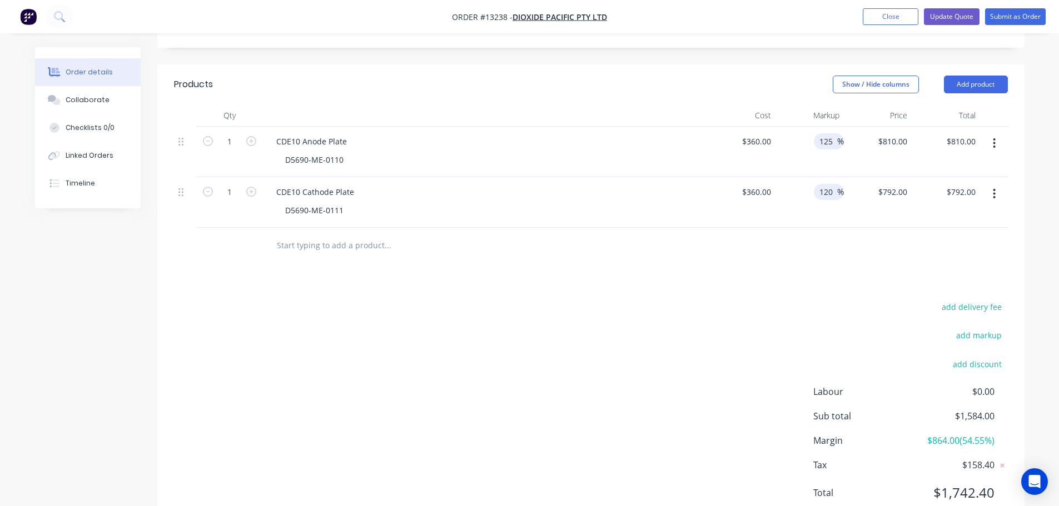
click at [823, 184] on input "120" at bounding box center [827, 192] width 19 height 16
type input "125"
type input "$810.00"
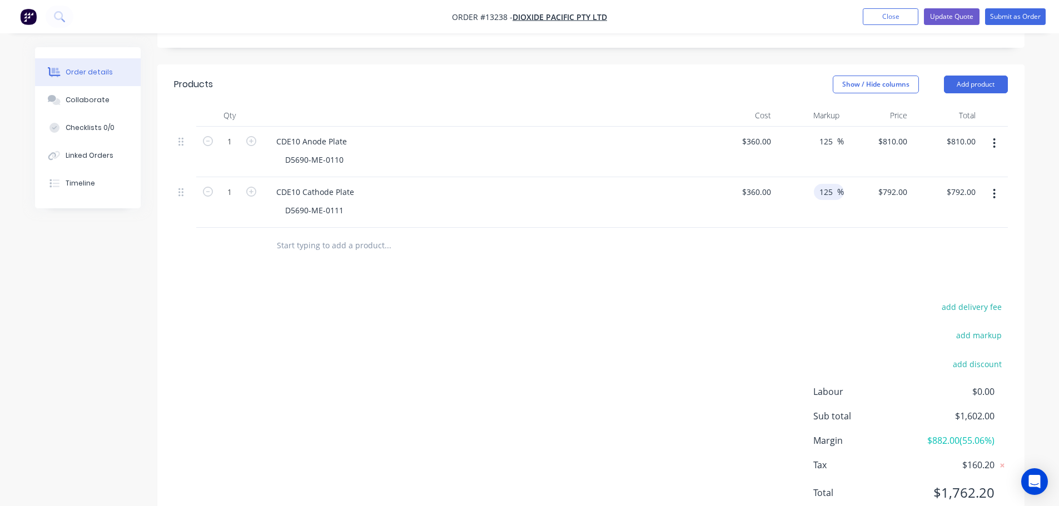
type input "$810.00"
click at [818, 245] on div at bounding box center [591, 246] width 834 height 36
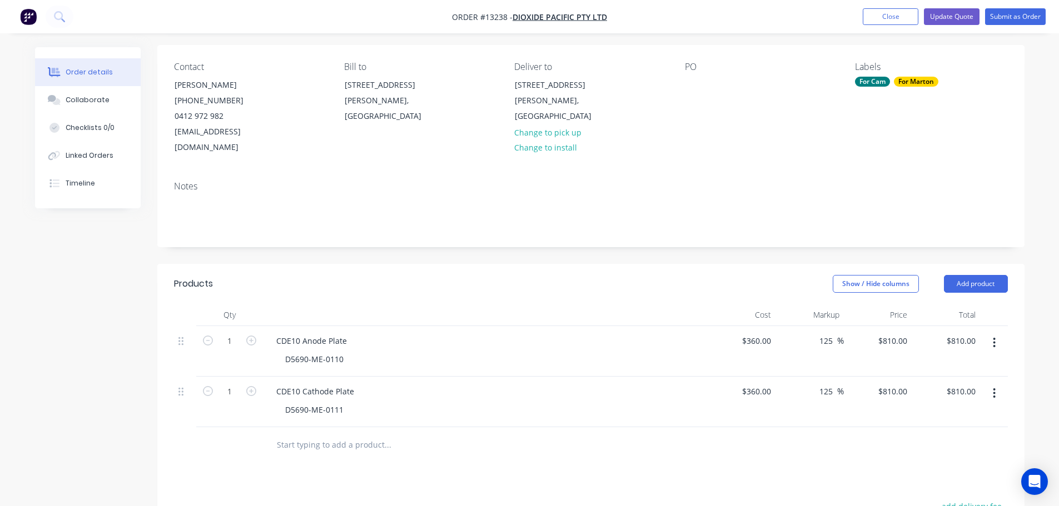
scroll to position [56, 0]
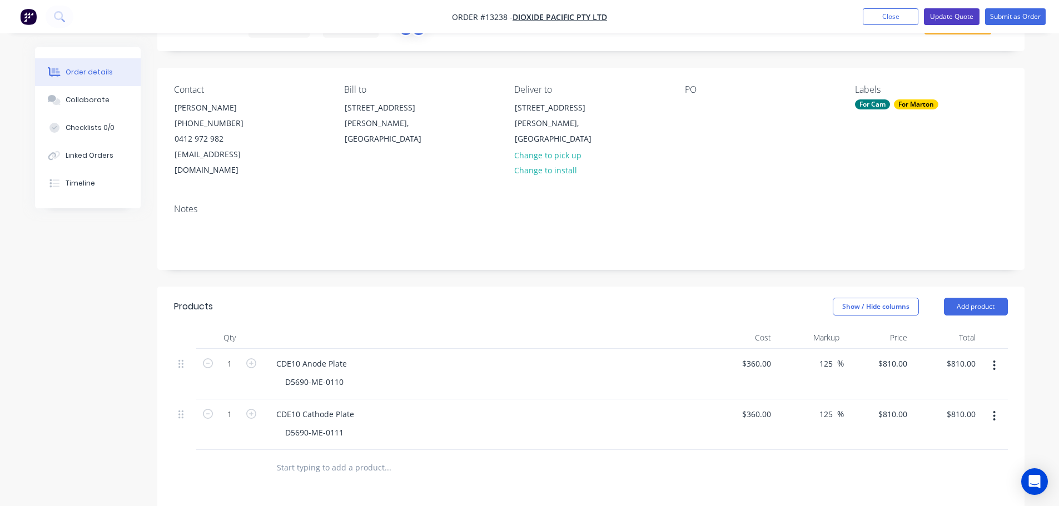
click at [960, 14] on button "Update Quote" at bounding box center [952, 16] width 56 height 17
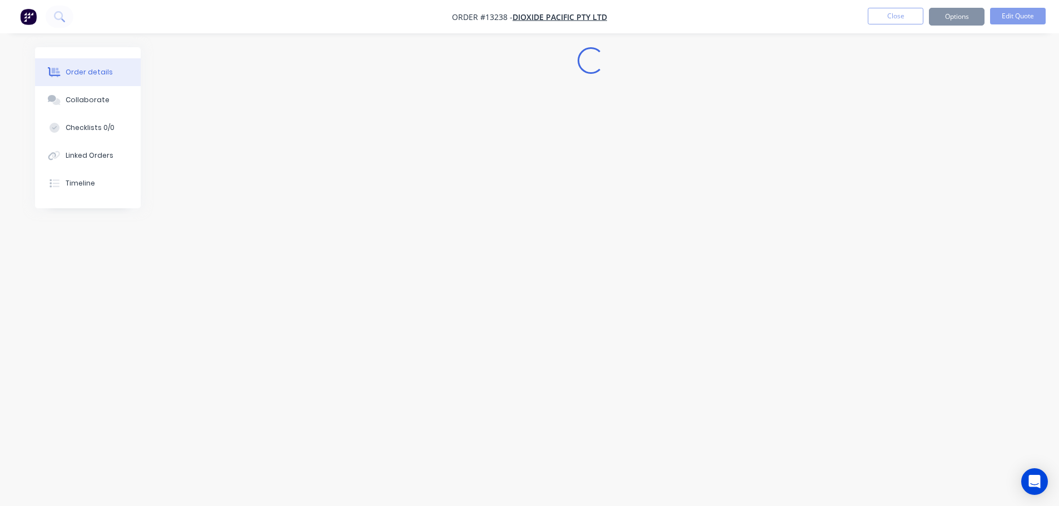
scroll to position [0, 0]
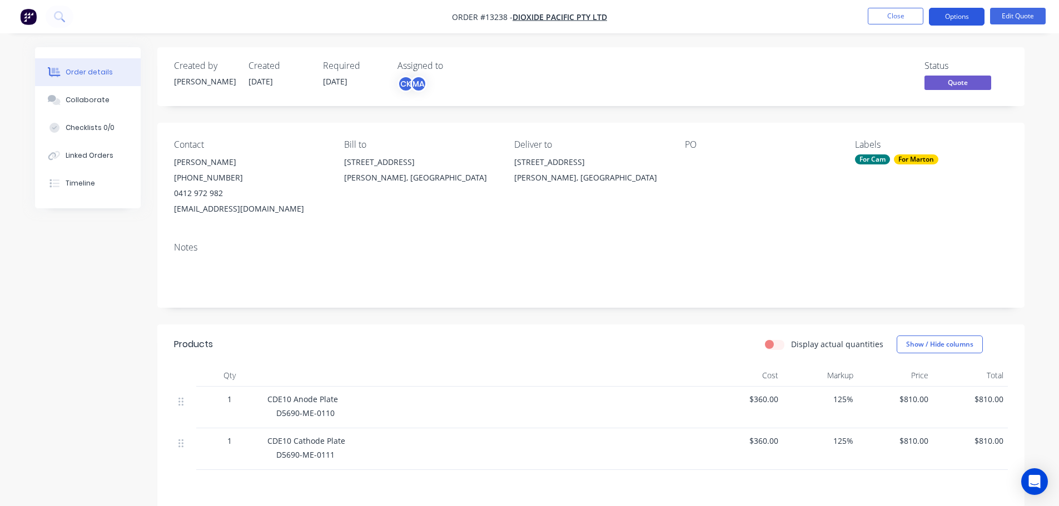
click at [963, 8] on button "Options" at bounding box center [957, 17] width 56 height 18
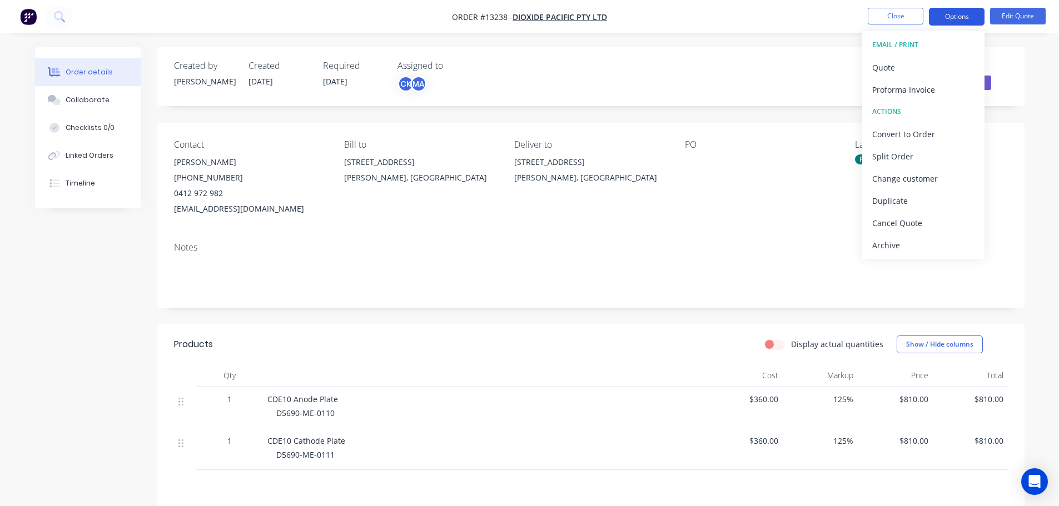
click at [951, 8] on button "Options" at bounding box center [957, 17] width 56 height 18
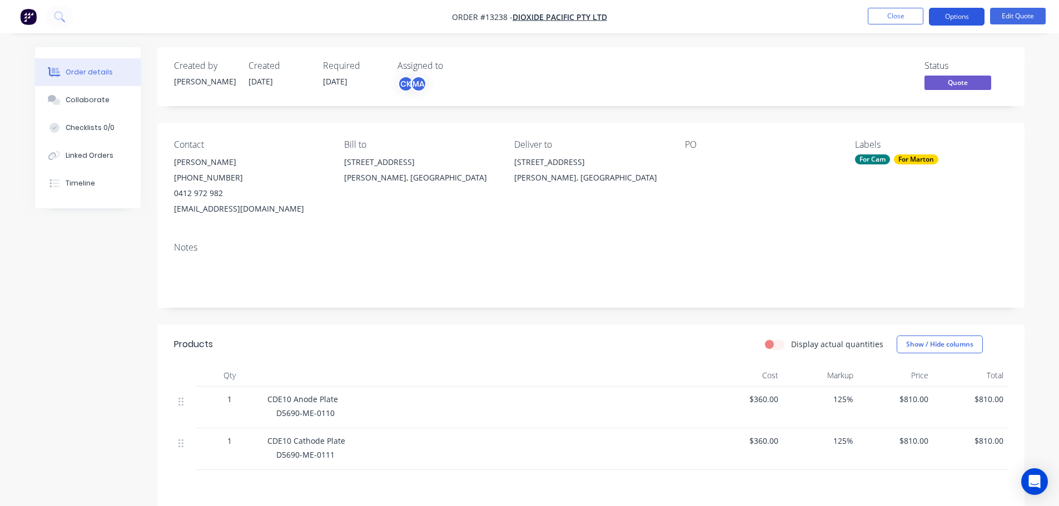
click at [949, 15] on button "Options" at bounding box center [957, 17] width 56 height 18
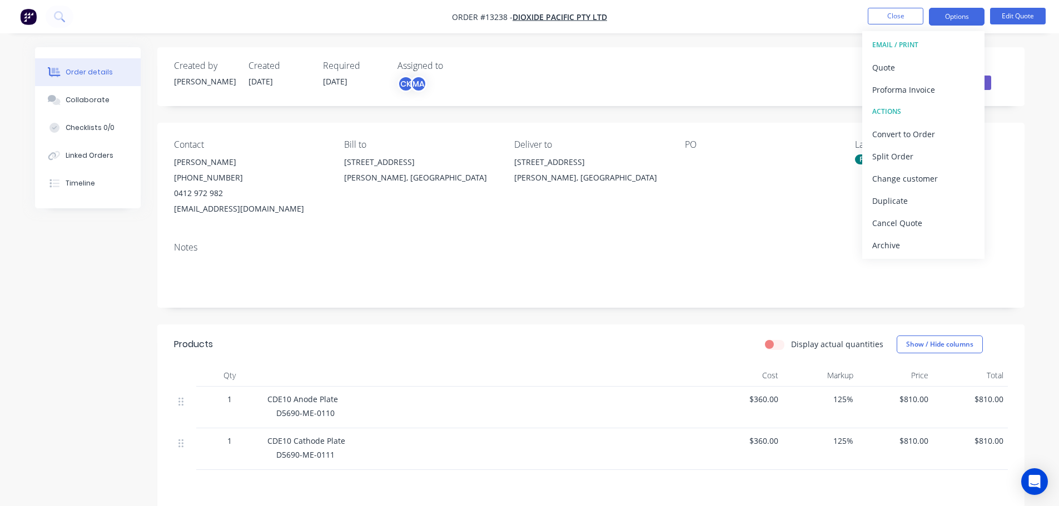
click at [1009, 7] on nav "Order #13238 - Dioxide Pacific Pty Ltd Close Options EMAIL / PRINT Quote Profor…" at bounding box center [529, 16] width 1059 height 33
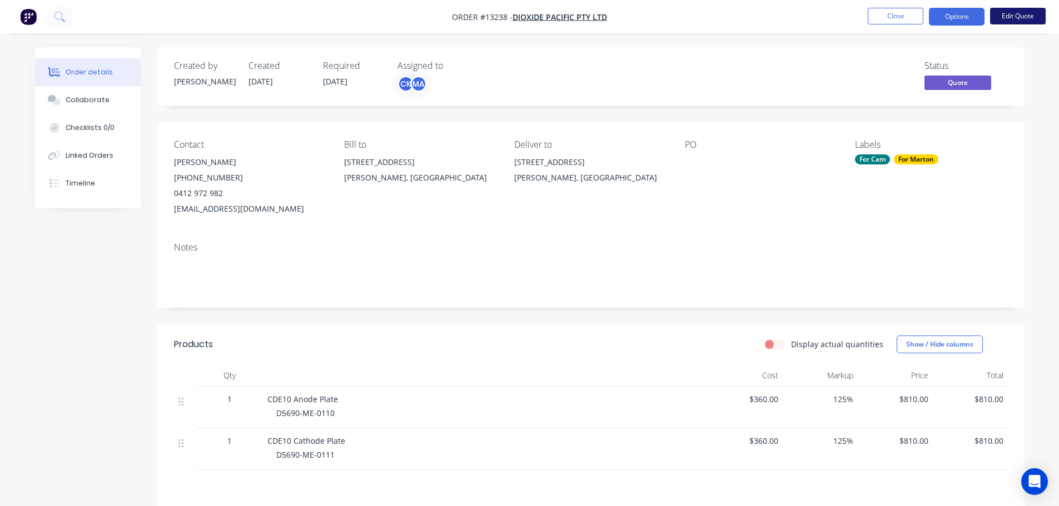
click at [1007, 17] on button "Edit Quote" at bounding box center [1018, 16] width 56 height 17
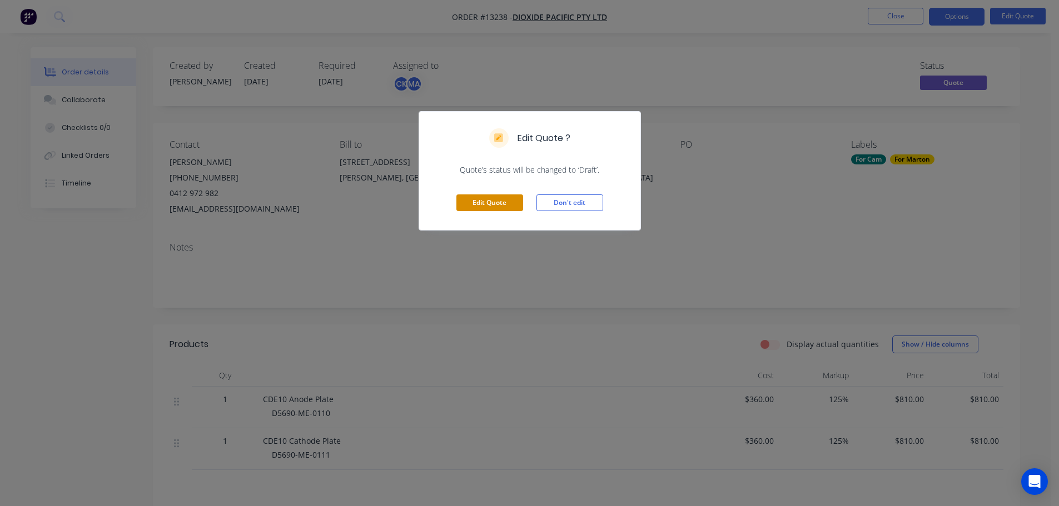
click at [499, 211] on button "Edit Quote" at bounding box center [489, 203] width 67 height 17
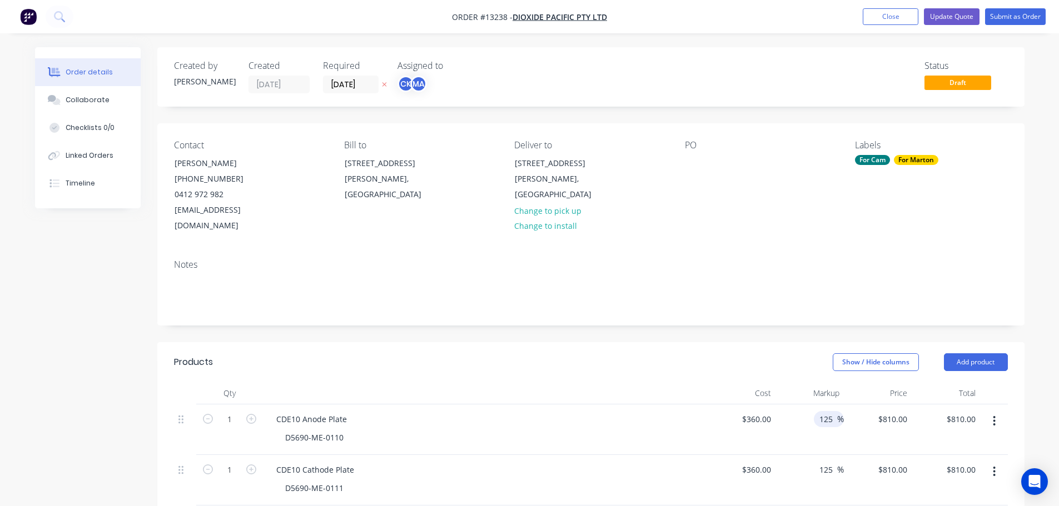
click at [833, 411] on input "125" at bounding box center [827, 419] width 19 height 16
click at [832, 411] on input "125" at bounding box center [827, 419] width 19 height 16
type input "100"
type input "$720.00"
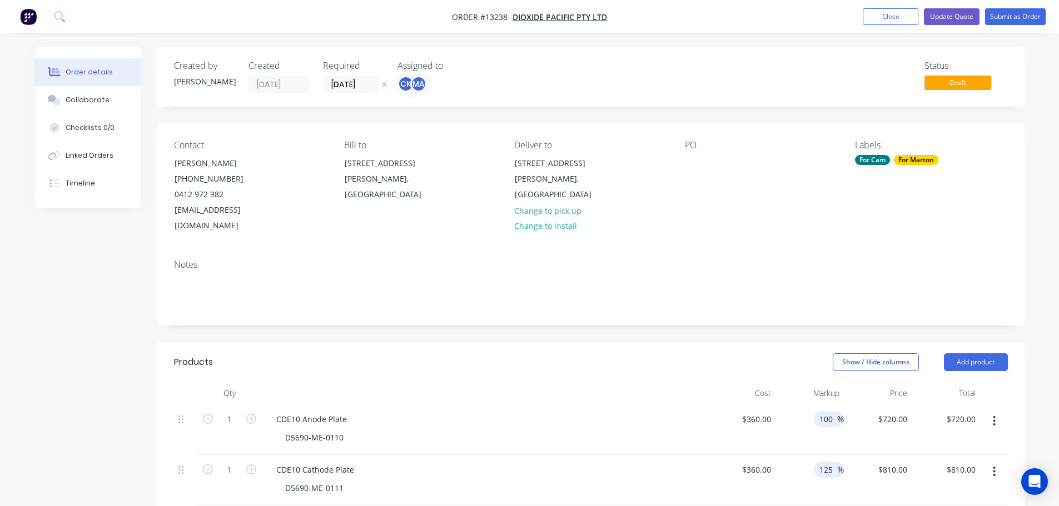
click at [827, 462] on input "125" at bounding box center [827, 470] width 19 height 16
click at [828, 411] on input "100" at bounding box center [827, 419] width 19 height 16
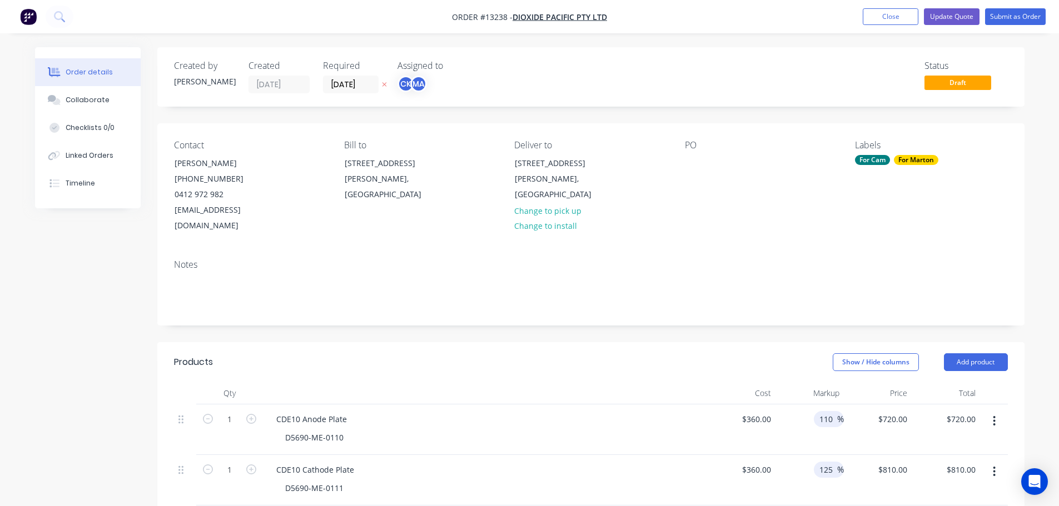
type input "110"
type input "$756.00"
click at [828, 462] on input "125" at bounding box center [827, 470] width 19 height 16
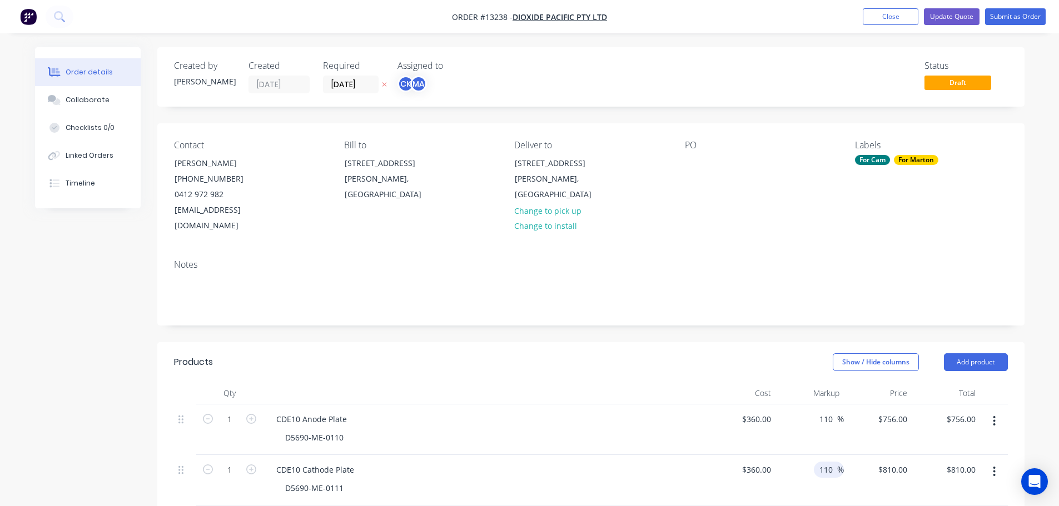
type input "110"
type input "$756.00"
click at [887, 301] on div "Notes" at bounding box center [590, 288] width 867 height 75
click at [974, 19] on button "Update Quote" at bounding box center [952, 16] width 56 height 17
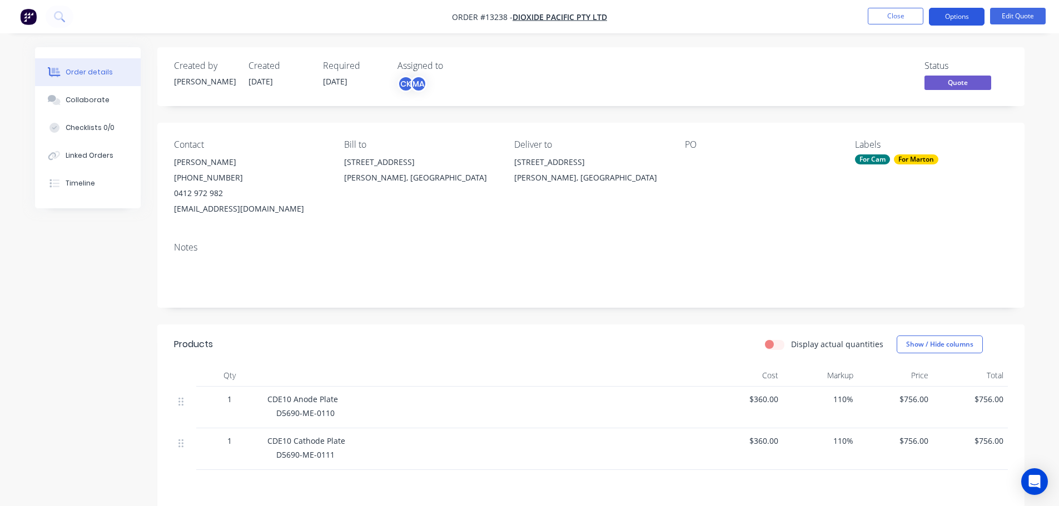
click at [966, 17] on button "Options" at bounding box center [957, 17] width 56 height 18
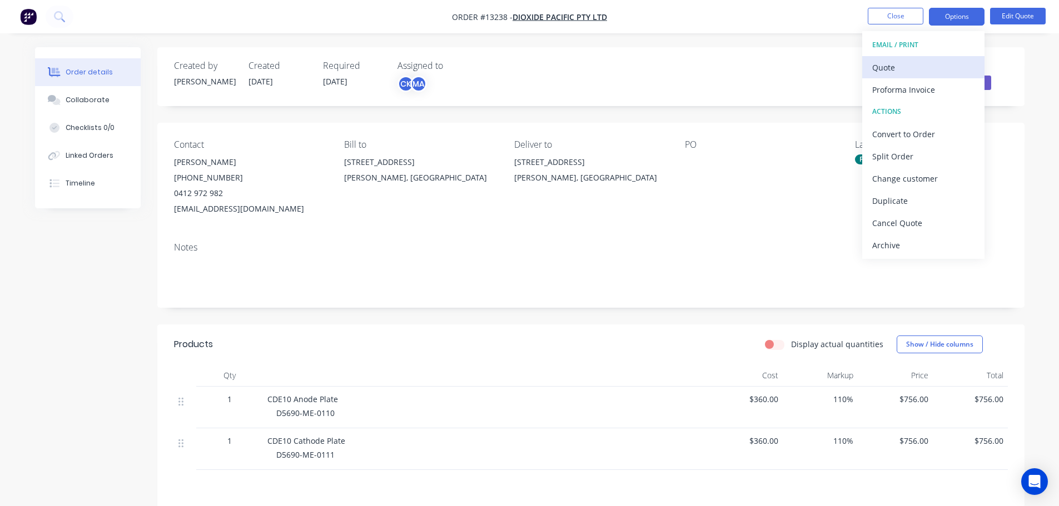
click at [928, 72] on div "Quote" at bounding box center [923, 67] width 102 height 16
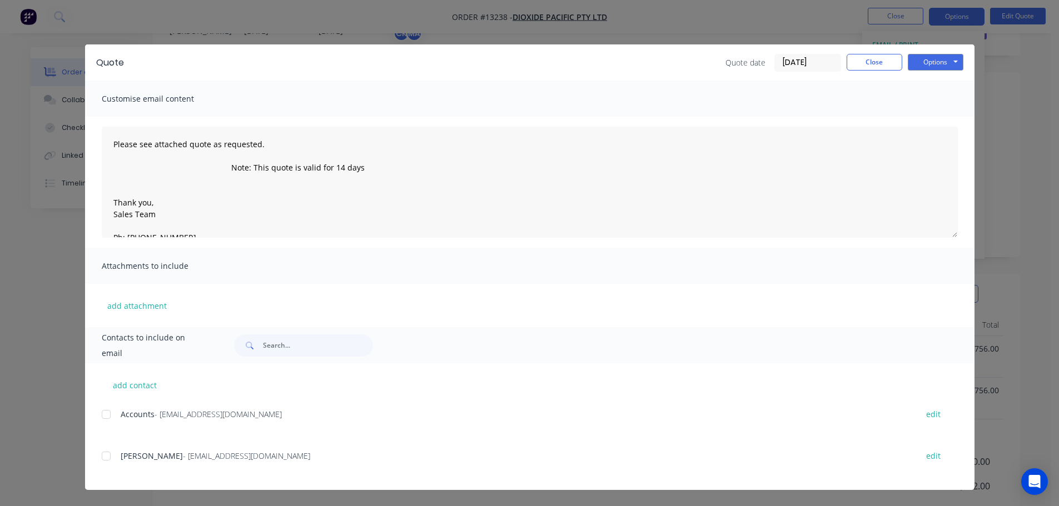
scroll to position [56, 0]
click at [109, 458] on div at bounding box center [106, 456] width 22 height 22
click at [932, 63] on button "Options" at bounding box center [936, 62] width 56 height 17
click at [932, 125] on button "Email" at bounding box center [943, 119] width 71 height 18
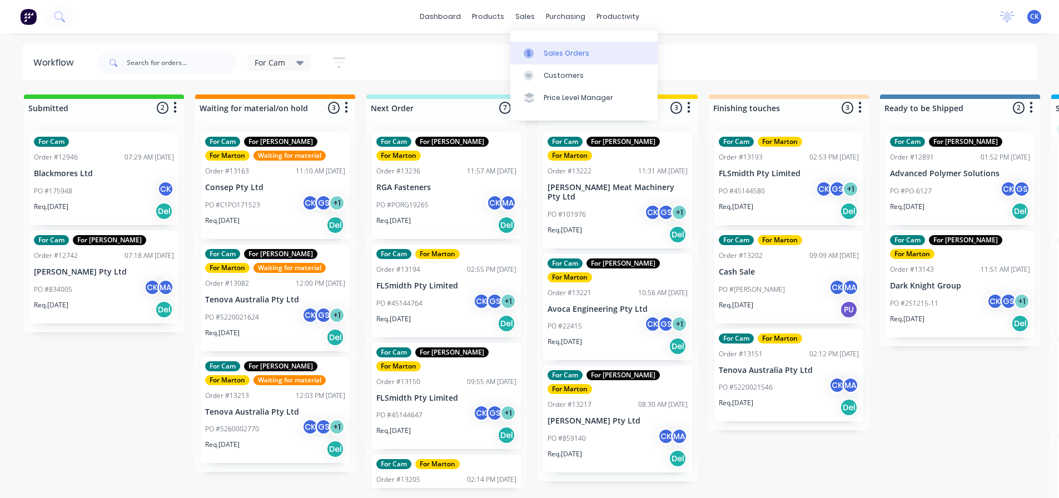
click at [530, 48] on icon at bounding box center [529, 53] width 10 height 10
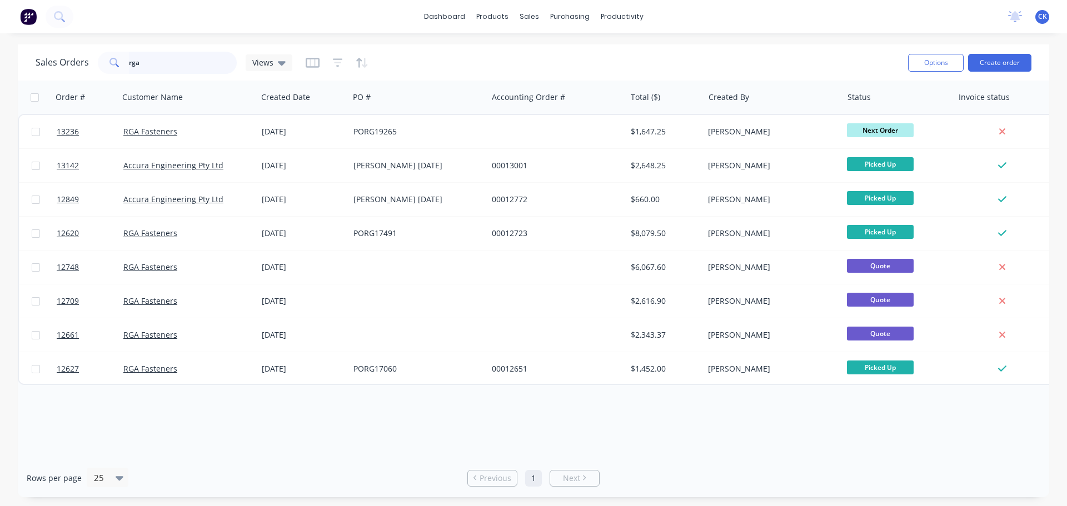
drag, startPoint x: 157, startPoint y: 59, endPoint x: 66, endPoint y: 73, distance: 92.8
click at [66, 73] on div "Sales Orders rga Views" at bounding box center [164, 63] width 257 height 22
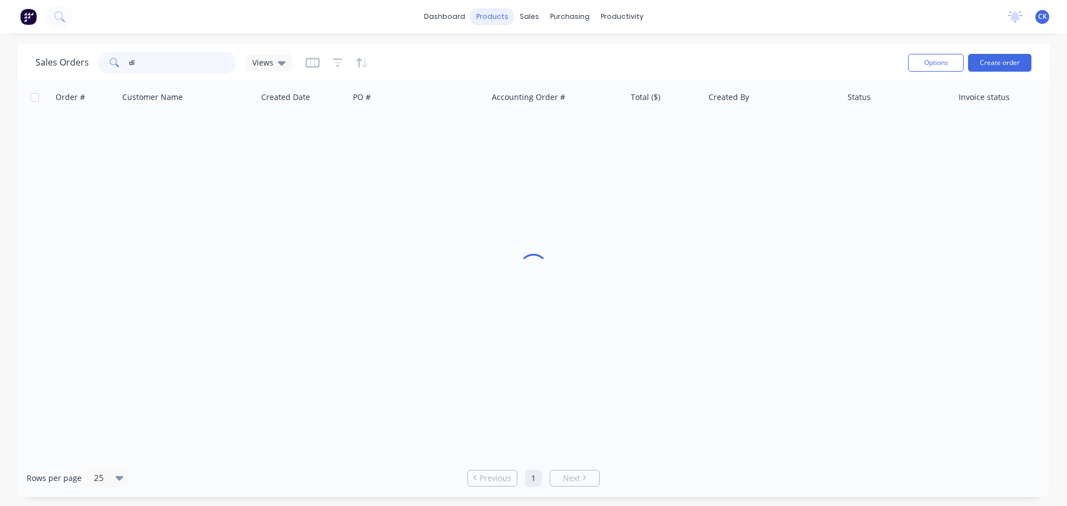
type input "di"
click at [488, 16] on div "products" at bounding box center [492, 16] width 43 height 17
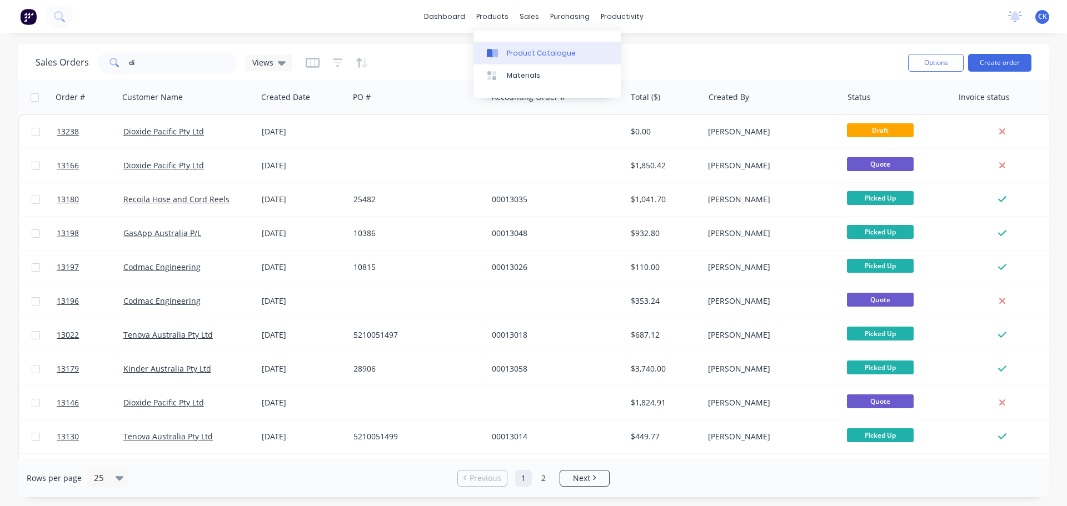
click at [498, 43] on link "Product Catalogue" at bounding box center [547, 53] width 147 height 22
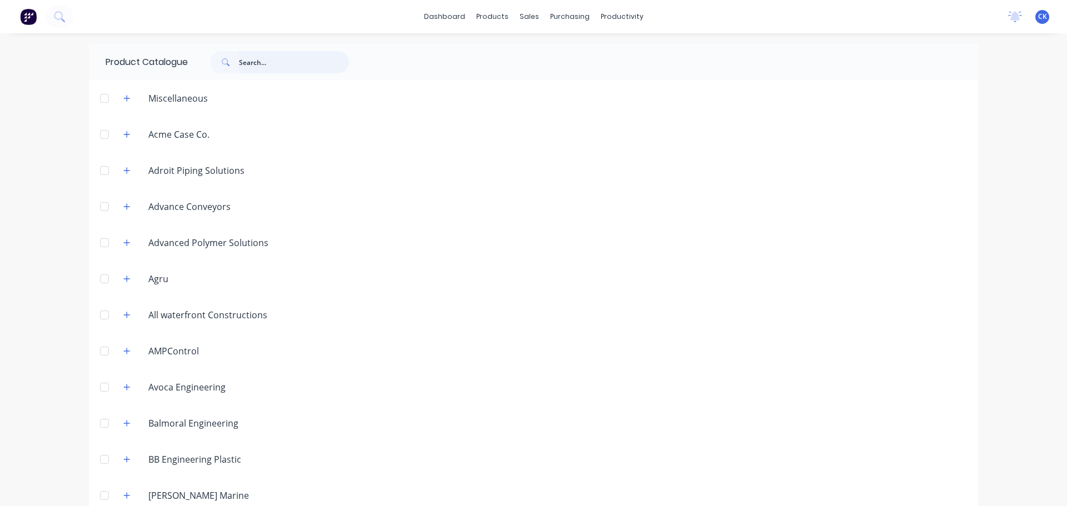
click at [254, 60] on input "text" at bounding box center [294, 62] width 110 height 22
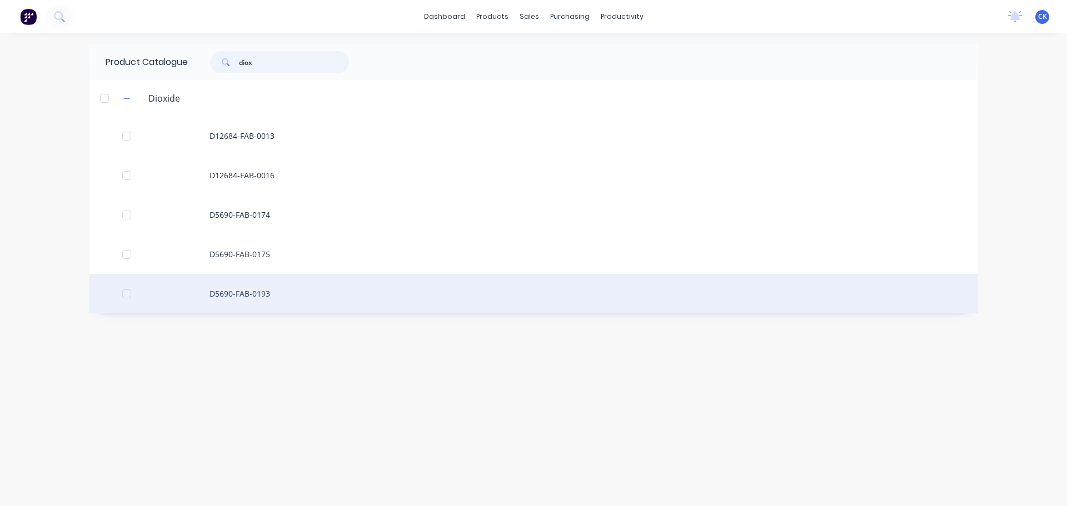
type input "diox"
click at [227, 288] on div "D5690-FAB-0193" at bounding box center [534, 293] width 890 height 39
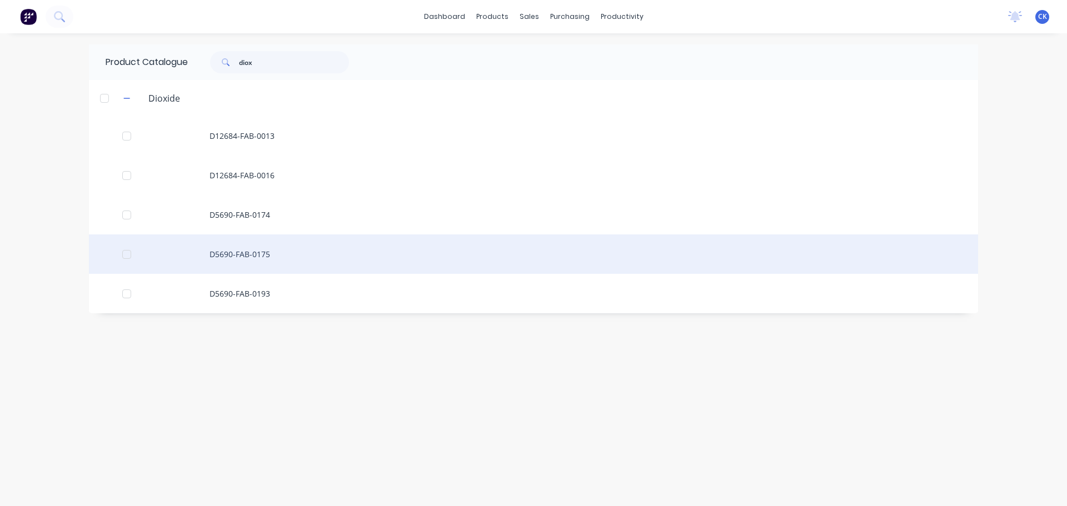
click at [211, 248] on div "D5690-FAB-0175" at bounding box center [534, 254] width 890 height 39
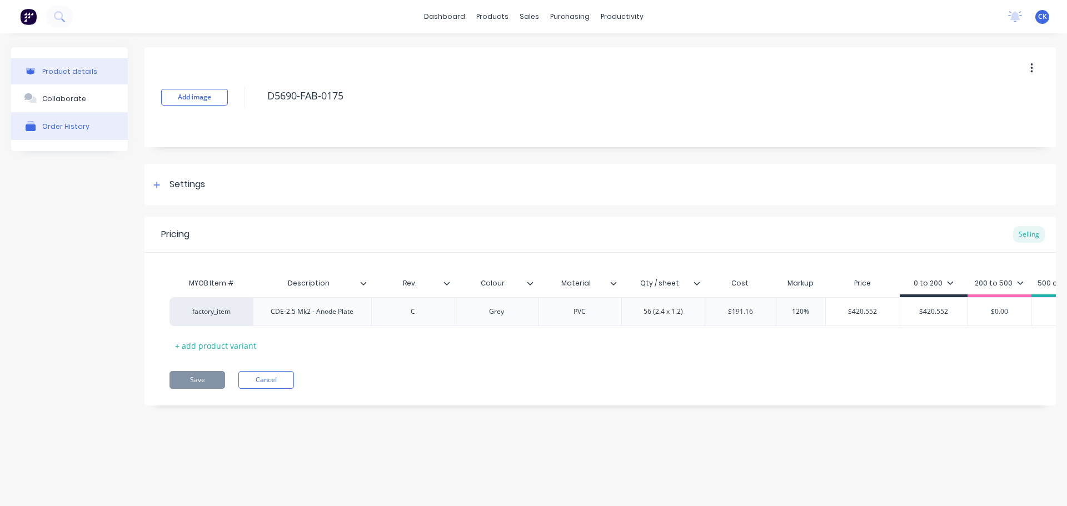
click at [51, 125] on div "Order History" at bounding box center [65, 126] width 47 height 8
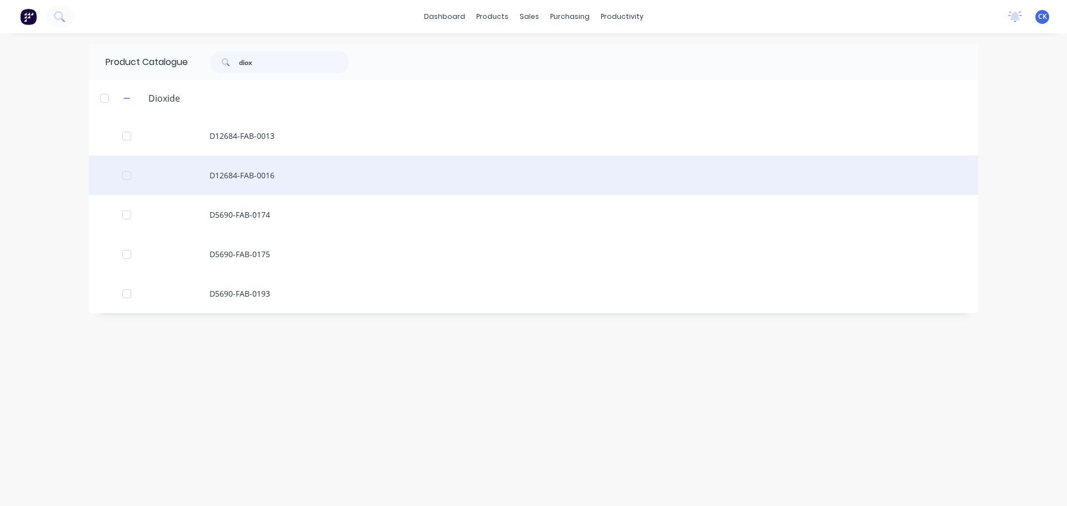
click at [247, 184] on div "D12684-FAB-0016" at bounding box center [534, 175] width 890 height 39
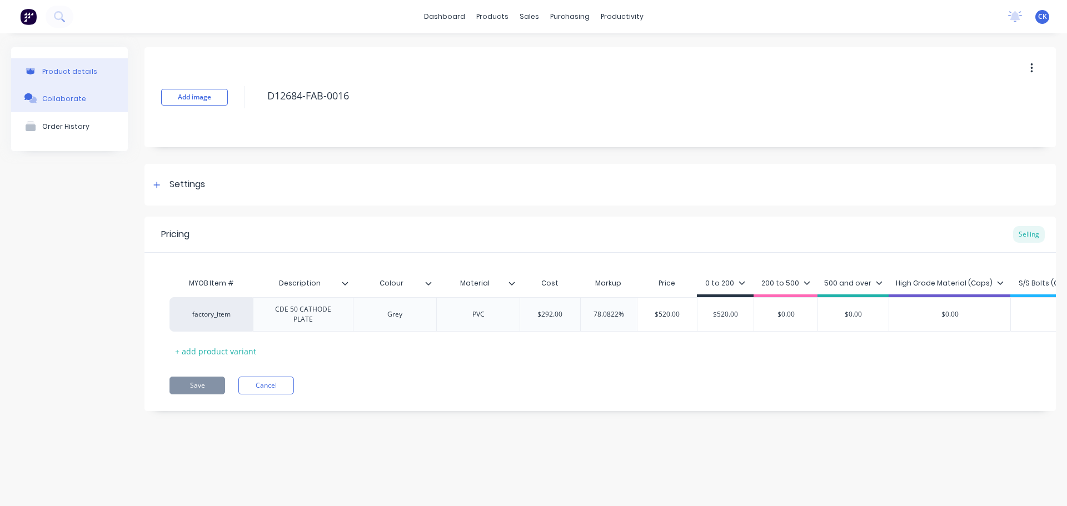
click at [95, 111] on button "Collaborate" at bounding box center [69, 99] width 117 height 28
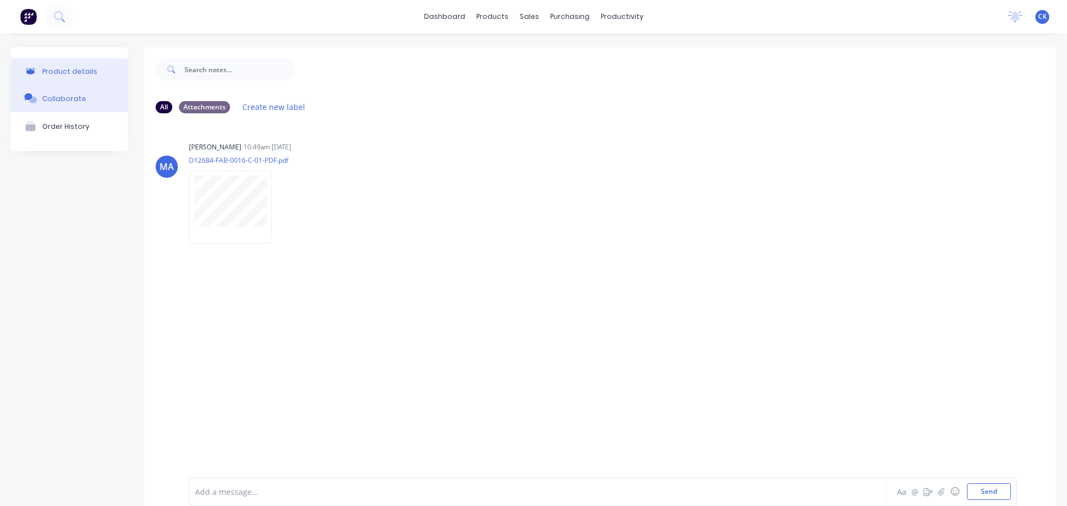
click at [96, 67] on button "Product details" at bounding box center [69, 71] width 117 height 26
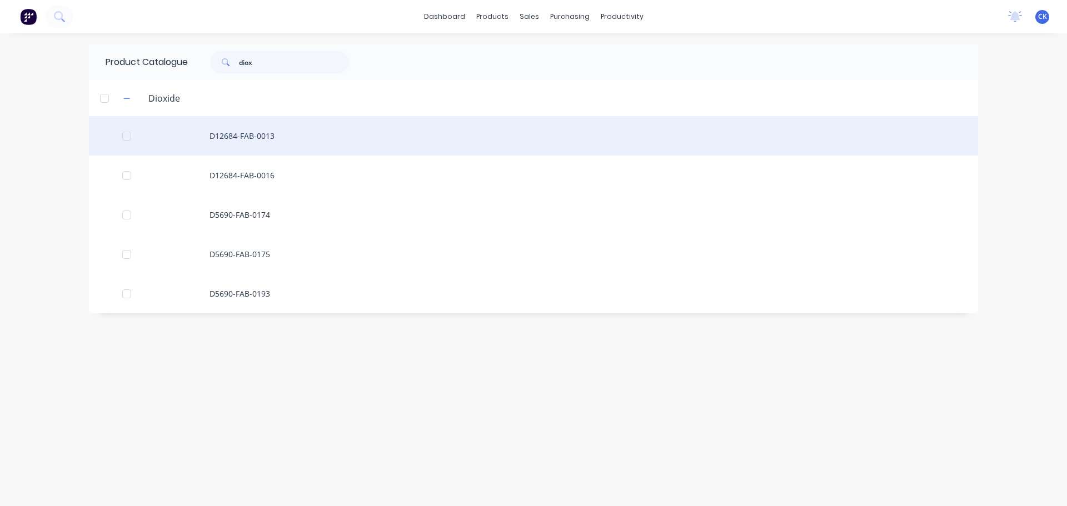
click at [211, 137] on div "D12684-FAB-0013" at bounding box center [534, 135] width 890 height 39
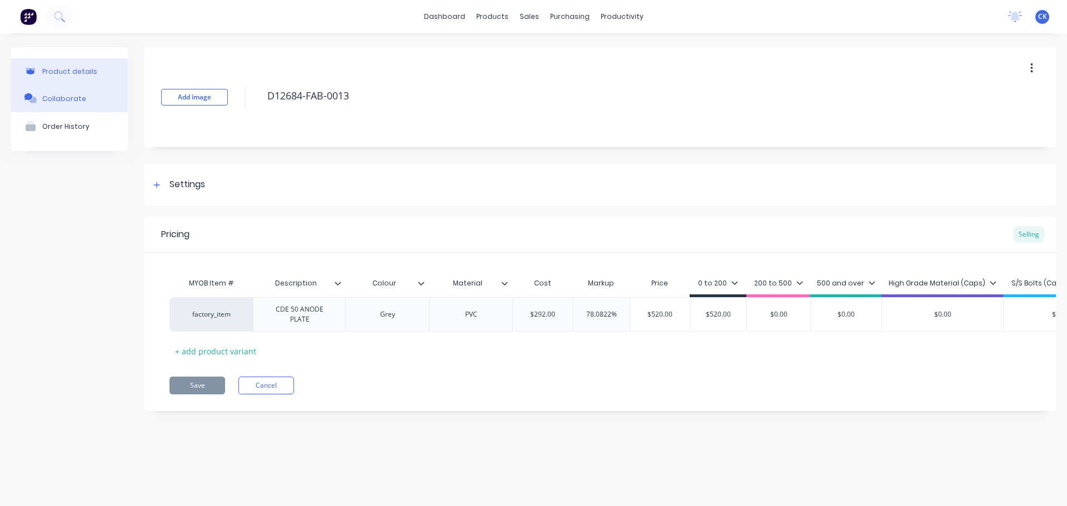
click at [83, 108] on button "Collaborate" at bounding box center [69, 99] width 117 height 28
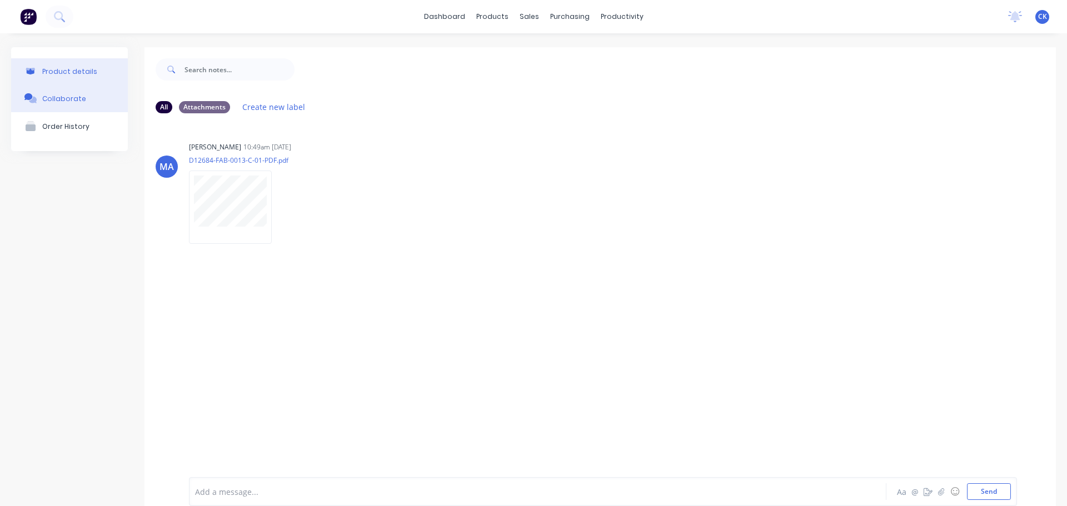
click at [65, 77] on button "Product details" at bounding box center [69, 71] width 117 height 26
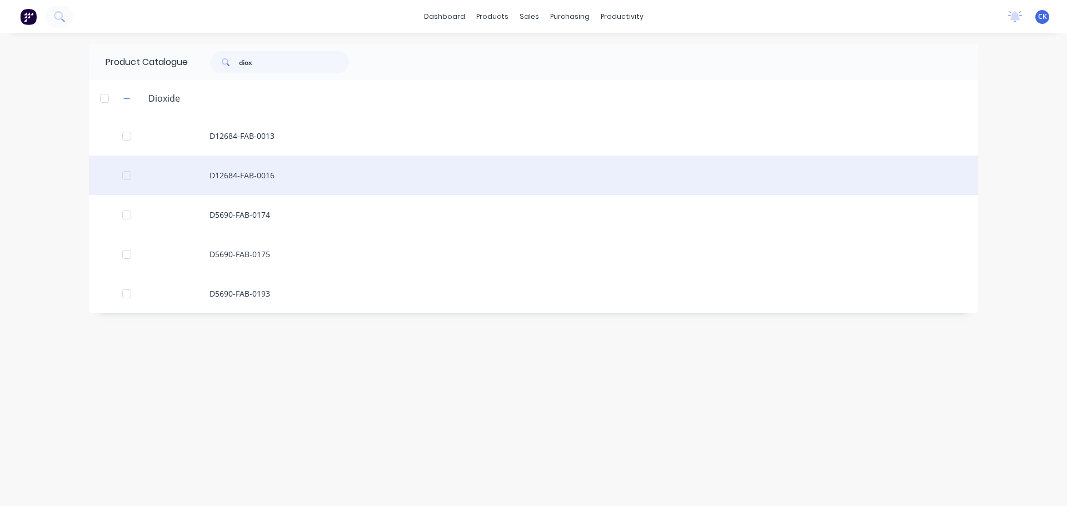
click at [250, 168] on div "D12684-FAB-0016" at bounding box center [534, 175] width 890 height 39
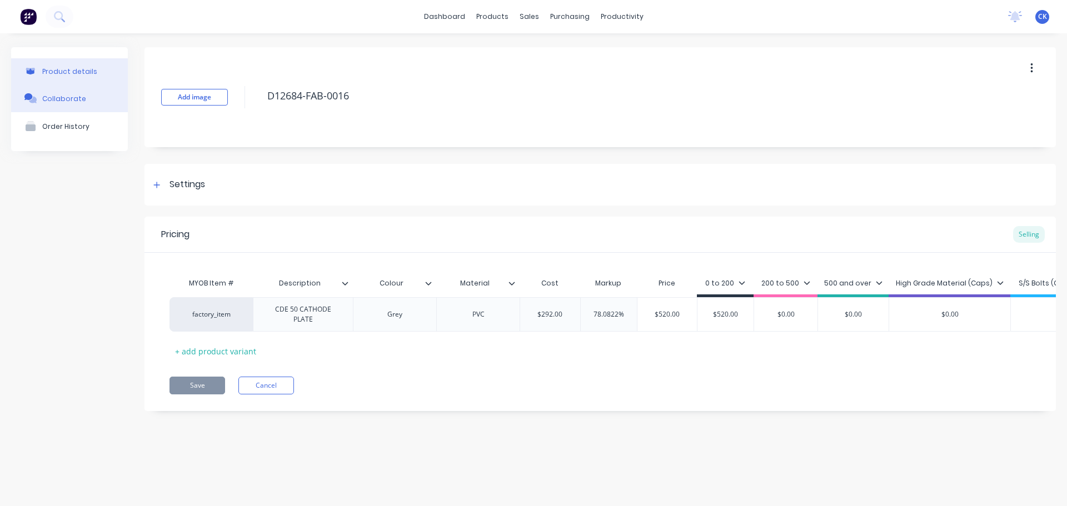
click at [47, 98] on div "Collaborate" at bounding box center [64, 99] width 44 height 8
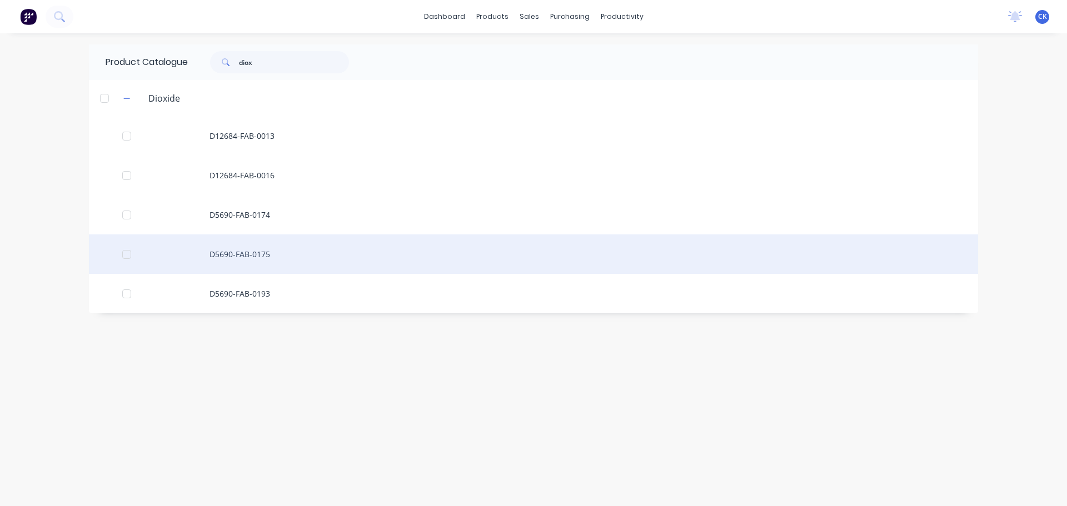
click at [266, 254] on div "D5690-FAB-0175" at bounding box center [534, 254] width 890 height 39
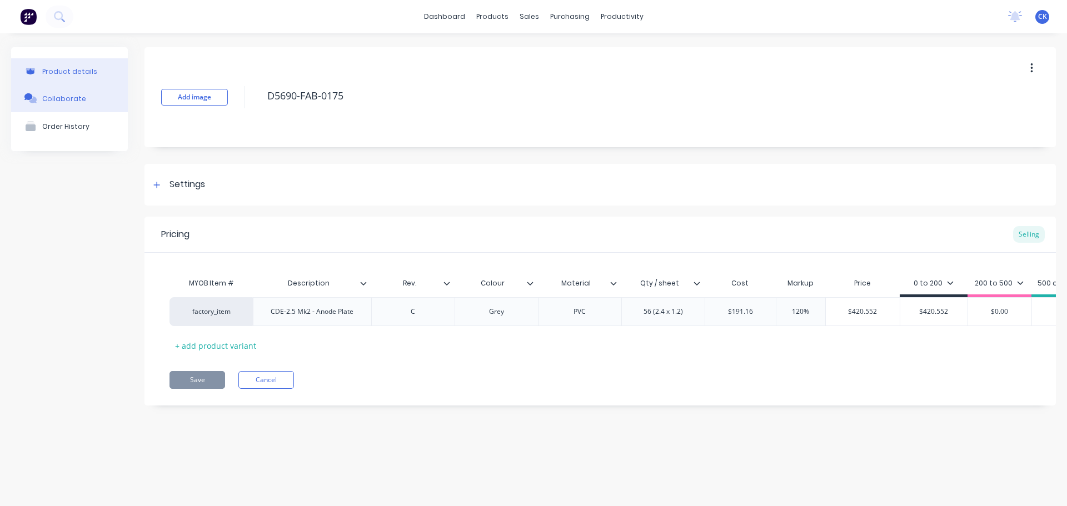
click at [64, 107] on button "Collaborate" at bounding box center [69, 99] width 117 height 28
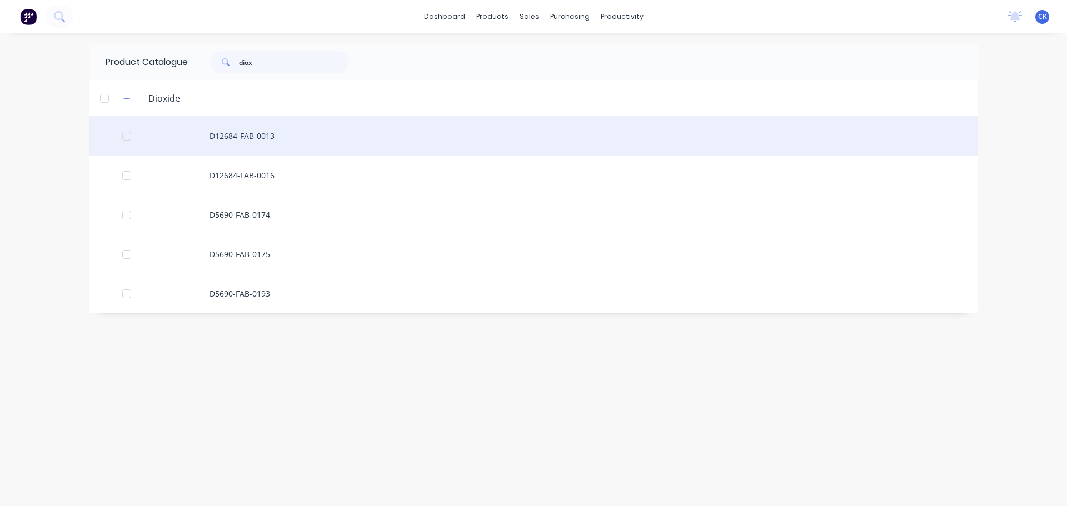
click at [236, 149] on div "D12684-FAB-0013" at bounding box center [534, 135] width 890 height 39
